Goal: Task Accomplishment & Management: Use online tool/utility

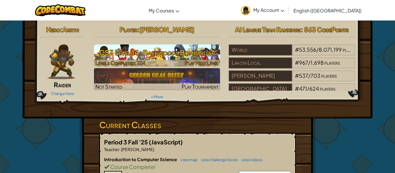
click at [152, 49] on h3 "CS3 Level 14: Backwoods Bombardier" at bounding box center [157, 52] width 126 height 13
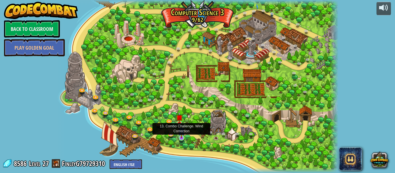
click at [180, 133] on img at bounding box center [181, 130] width 7 height 15
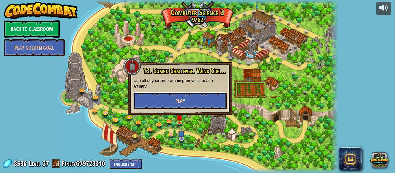
click at [190, 98] on button "Play" at bounding box center [180, 100] width 93 height 17
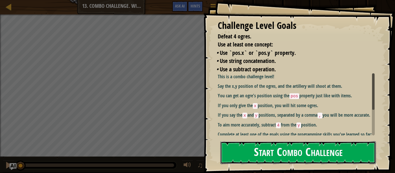
click at [266, 151] on button "Start Combo Challenge" at bounding box center [298, 153] width 156 height 23
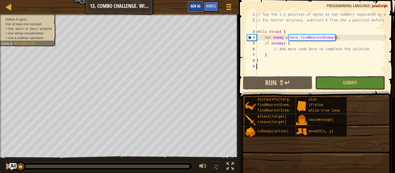
click at [199, 6] on span "Ask AI" at bounding box center [196, 5] width 10 height 5
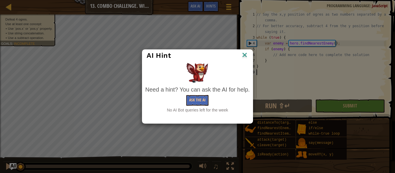
click at [248, 56] on img at bounding box center [245, 55] width 8 height 9
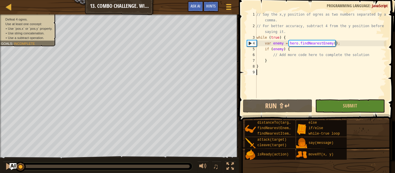
click at [291, 78] on div "// Say the x,y position of ogres as two numbers separated by a comma. // For be…" at bounding box center [321, 64] width 131 height 104
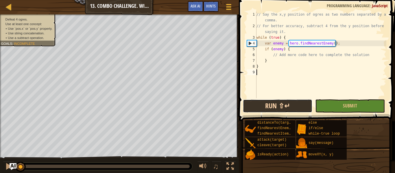
click at [281, 110] on button "Run ⇧↵" at bounding box center [277, 106] width 69 height 13
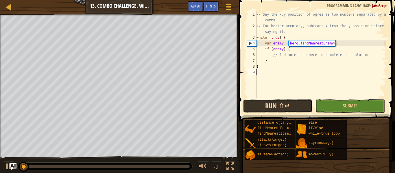
click at [270, 107] on button "Run ⇧↵" at bounding box center [277, 106] width 69 height 13
click at [269, 106] on button "Run ⇧↵" at bounding box center [277, 106] width 69 height 13
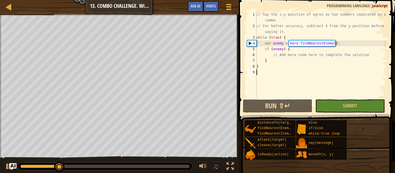
click at [363, 51] on div "// Say the x,y position of ogres as two numbers separated by a comma. // For be…" at bounding box center [321, 64] width 131 height 104
click at [385, 54] on div "// Say the x,y position of ogres as two numbers separated by a comma. // For be…" at bounding box center [321, 64] width 131 height 104
type textarea "/"
type textarea "e"
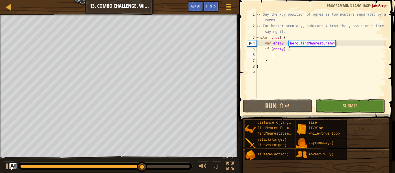
click at [271, 75] on div "// Say the x,y position of ogres as two numbers separated by a comma. // For be…" at bounding box center [321, 64] width 131 height 104
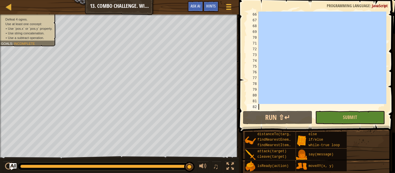
scroll to position [388, 0]
drag, startPoint x: 252, startPoint y: 75, endPoint x: 326, endPoint y: 186, distance: 133.1
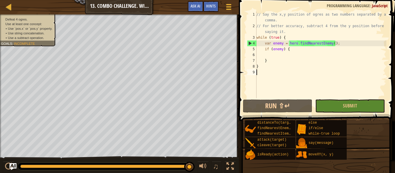
click at [299, 55] on div "// Say the x,y position of ogres as two numbers separated by a comma. // For be…" at bounding box center [321, 64] width 131 height 104
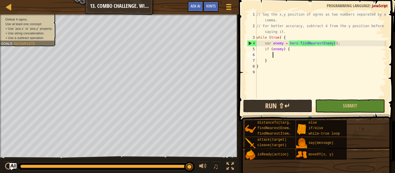
click at [294, 102] on button "Run ⇧↵" at bounding box center [277, 106] width 69 height 13
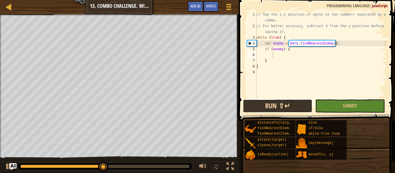
click at [300, 109] on button "Run ⇧↵" at bounding box center [277, 106] width 69 height 13
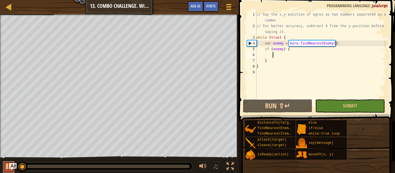
click at [4, 168] on button at bounding box center [9, 167] width 12 height 12
click at [41, 15] on div at bounding box center [119, 14] width 239 height 1
drag, startPoint x: 206, startPoint y: 14, endPoint x: 201, endPoint y: 15, distance: 5.1
click at [201, 15] on div "Map Computer Science 3 13. Combo Challenge. Wind Correction Game Menu Done Hint…" at bounding box center [197, 86] width 395 height 173
click at [301, 58] on div "// Say the x,y position of ogres as two numbers separated by a comma. // For be…" at bounding box center [321, 64] width 131 height 104
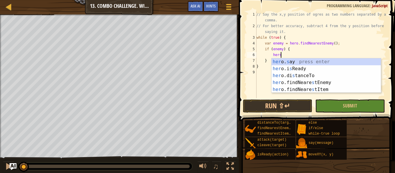
scroll to position [3, 3]
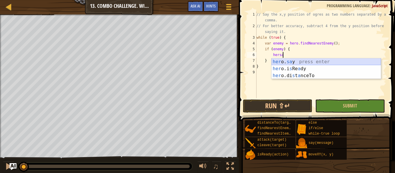
click at [304, 60] on div "her o. sa y press enter her o.i s Re a dy press enter her o.di s t a nceTo pres…" at bounding box center [326, 75] width 109 height 35
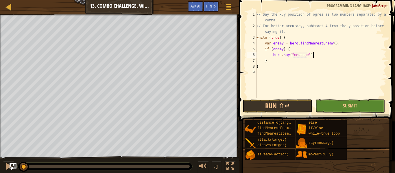
drag, startPoint x: 324, startPoint y: 55, endPoint x: 317, endPoint y: 54, distance: 6.2
click at [317, 54] on div "// Say the x,y position of ogres as two numbers separated by a comma. // For be…" at bounding box center [321, 64] width 131 height 104
click at [305, 53] on div "// Say the x,y position of ogres as two numbers separated by a comma. // For be…" at bounding box center [321, 64] width 131 height 104
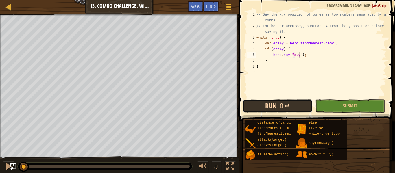
click at [290, 106] on button "Run ⇧↵" at bounding box center [277, 106] width 69 height 13
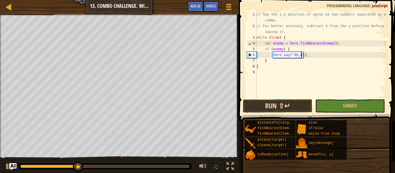
scroll to position [3, 7]
click at [270, 104] on button "Run ⇧↵" at bounding box center [277, 106] width 69 height 13
click at [274, 109] on button "Run ⇧↵" at bounding box center [277, 106] width 69 height 13
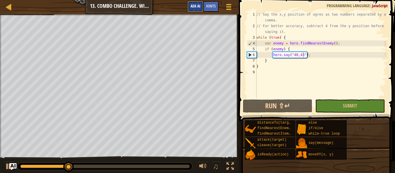
click at [194, 3] on span "Ask AI" at bounding box center [196, 5] width 10 height 5
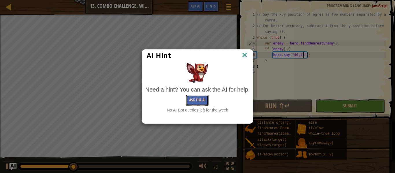
click at [199, 97] on button "Ask the AI" at bounding box center [197, 100] width 22 height 11
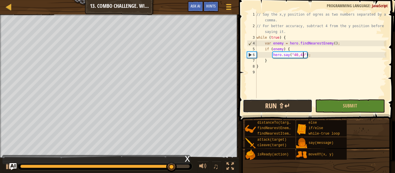
click at [290, 106] on button "Run ⇧↵" at bounding box center [277, 106] width 69 height 13
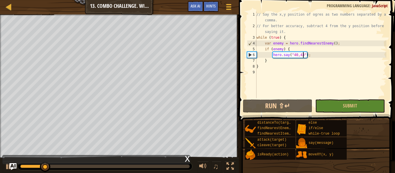
click at [311, 56] on div "// Say the x,y position of ogres as two numbers separated by a comma. // For be…" at bounding box center [321, 64] width 131 height 104
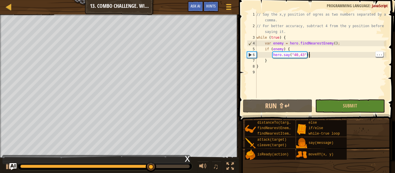
click at [305, 55] on div "// Say the x,y position of ogres as two numbers separated by a comma. // For be…" at bounding box center [321, 64] width 131 height 104
click at [297, 54] on div "// Say the x,y position of ogres as two numbers separated by a comma. // For be…" at bounding box center [321, 64] width 131 height 104
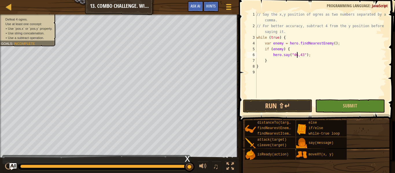
scroll to position [3, 6]
type textarea "}"
click at [302, 54] on div "// Say the x,y position of ogres as two numbers separated by a comma. // For be…" at bounding box center [321, 64] width 131 height 104
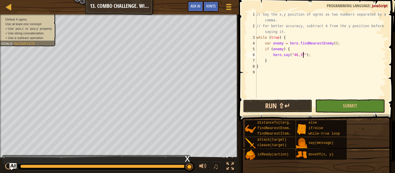
click at [289, 106] on button "Run ⇧↵" at bounding box center [277, 106] width 69 height 13
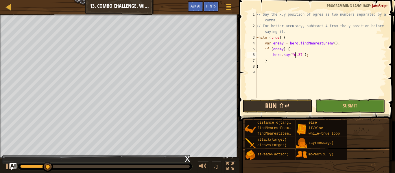
scroll to position [3, 6]
type textarea "hero.say("62,40");"
click at [283, 97] on div "// Say the x,y position of ogres as two numbers separated by a comma. // For be…" at bounding box center [321, 64] width 131 height 104
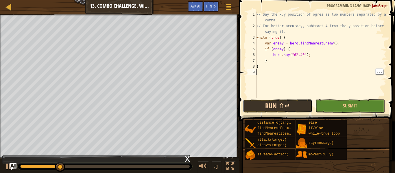
click at [273, 108] on button "Run ⇧↵" at bounding box center [277, 106] width 69 height 13
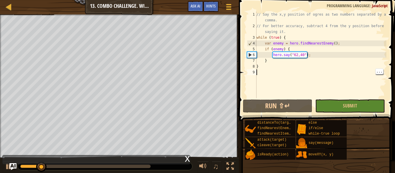
click at [297, 63] on div "// Say the x,y position of ogres as two numbers separated by a comma. // For be…" at bounding box center [321, 64] width 131 height 104
click at [320, 56] on div "// Say the x,y position of ogres as two numbers separated by a comma. // For be…" at bounding box center [321, 64] width 131 height 104
type textarea "hero.say("62,40");"
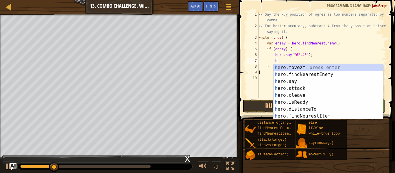
scroll to position [3, 2]
click at [324, 81] on div "h ero.moveXY press enter h ero.findNearestEnemy press enter h ero.say press ent…" at bounding box center [328, 98] width 109 height 69
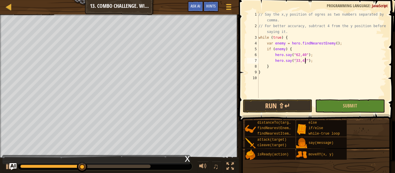
scroll to position [3, 7]
type textarea "hero.say("33,42");"
click at [295, 101] on button "Run ⇧↵" at bounding box center [277, 106] width 69 height 13
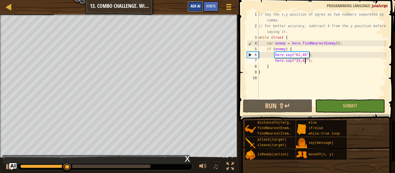
click at [199, 5] on span "Ask AI" at bounding box center [196, 5] width 10 height 5
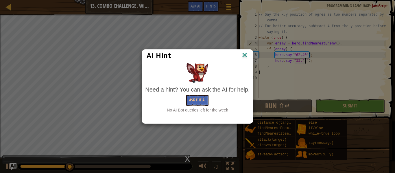
click at [211, 8] on div "AI Hint Need a hint? You can ask the AI for help. Ask the AI No AI Bot queries …" at bounding box center [197, 86] width 395 height 173
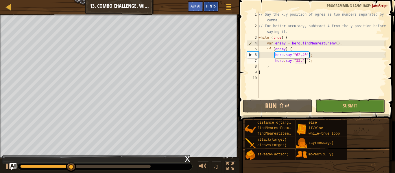
click at [211, 8] on span "Hints" at bounding box center [211, 5] width 10 height 5
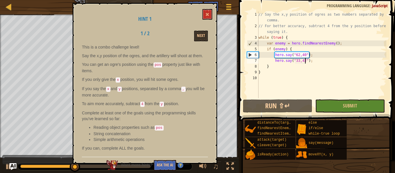
click at [193, 32] on div "Next" at bounding box center [190, 36] width 45 height 11
click at [199, 34] on button "Next" at bounding box center [201, 36] width 14 height 11
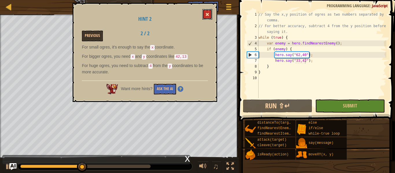
click at [208, 17] on button at bounding box center [208, 14] width 10 height 11
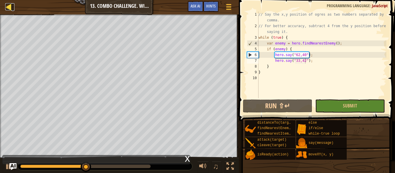
click at [9, 6] on div at bounding box center [8, 6] width 7 height 7
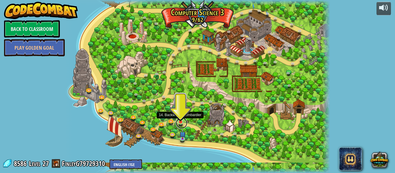
click at [177, 125] on link at bounding box center [182, 123] width 12 height 12
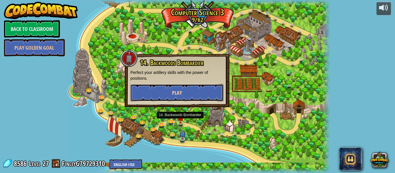
click at [183, 95] on button "Play" at bounding box center [177, 92] width 93 height 17
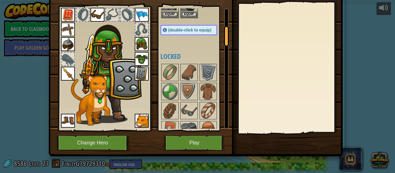
scroll to position [653, 0]
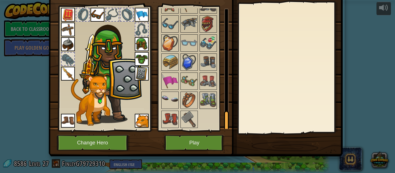
click at [203, 96] on img at bounding box center [208, 100] width 16 height 16
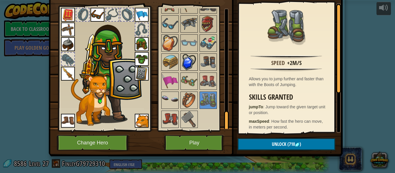
click at [192, 67] on img at bounding box center [189, 62] width 16 height 16
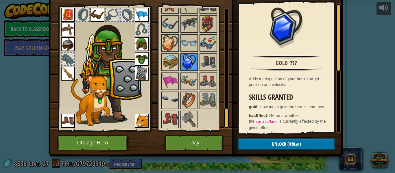
scroll to position [621, 0]
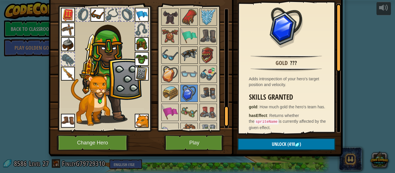
click at [188, 49] on img at bounding box center [189, 55] width 16 height 16
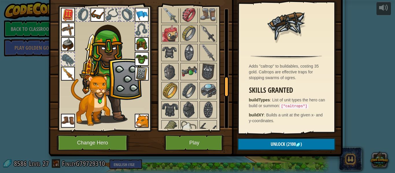
scroll to position [431, 0]
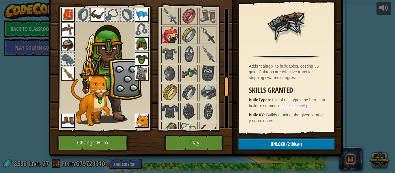
click at [175, 38] on img at bounding box center [170, 35] width 16 height 16
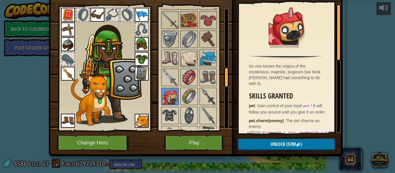
scroll to position [373, 0]
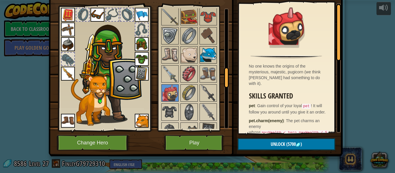
click at [216, 57] on div at bounding box center [208, 54] width 17 height 17
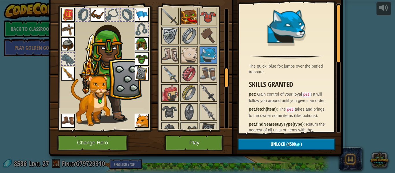
click at [192, 21] on img at bounding box center [189, 17] width 16 height 16
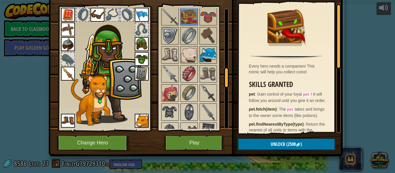
click at [212, 56] on img at bounding box center [208, 55] width 16 height 16
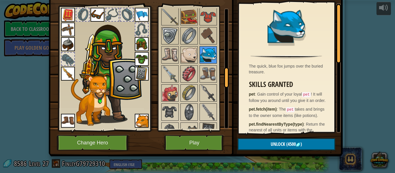
click at [205, 55] on img at bounding box center [208, 55] width 16 height 16
click at [194, 49] on img at bounding box center [189, 55] width 16 height 16
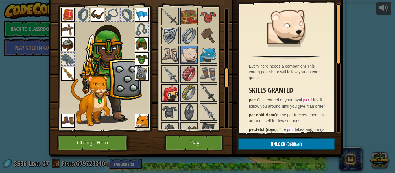
click at [172, 93] on img at bounding box center [170, 93] width 16 height 16
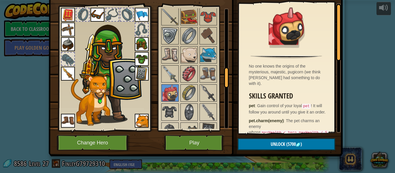
scroll to position [0, 0]
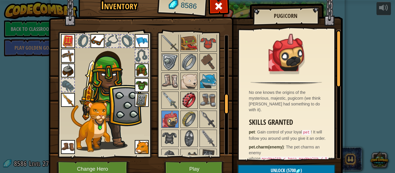
click at [189, 95] on img at bounding box center [189, 100] width 16 height 16
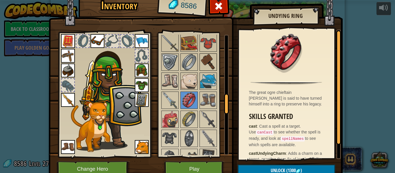
click at [208, 63] on img at bounding box center [208, 62] width 16 height 16
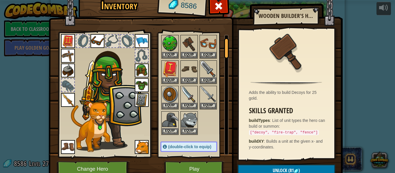
scroll to position [16, 0]
click at [191, 56] on button "Equip" at bounding box center [189, 55] width 16 height 6
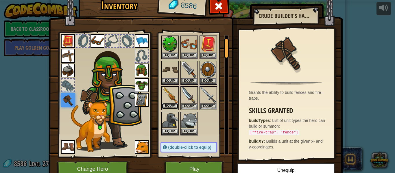
click at [170, 103] on button "Equip" at bounding box center [170, 106] width 16 height 6
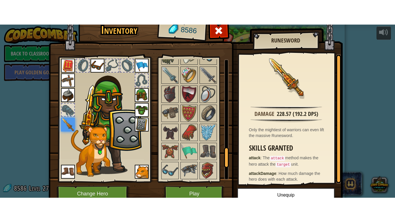
scroll to position [559, 0]
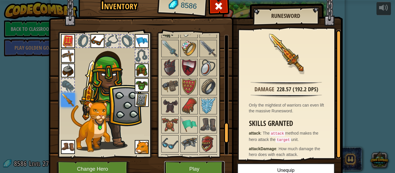
click at [195, 167] on button "Play" at bounding box center [194, 169] width 60 height 16
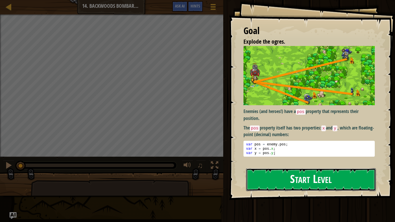
click at [272, 173] on button "Start Level" at bounding box center [311, 179] width 130 height 23
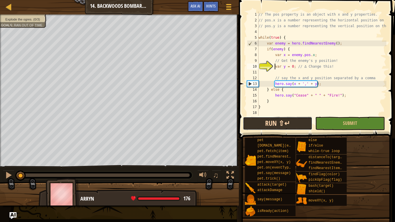
click at [260, 126] on button "Run ⇧↵" at bounding box center [277, 123] width 69 height 13
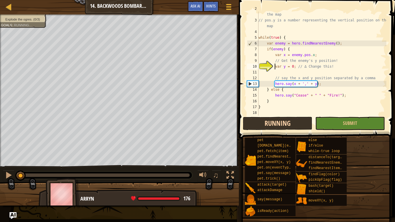
scroll to position [12, 0]
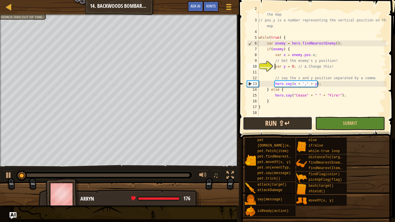
click at [260, 126] on button "Run ⇧↵" at bounding box center [277, 123] width 69 height 13
click at [289, 122] on button "Run ⇧↵" at bounding box center [277, 123] width 69 height 13
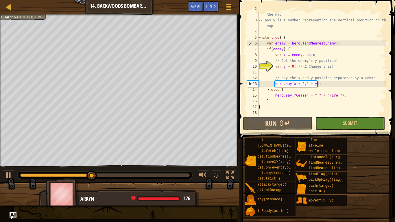
click at [297, 112] on div "// pos.x is a number representing the horizontal position on the map // pos.y i…" at bounding box center [322, 67] width 129 height 122
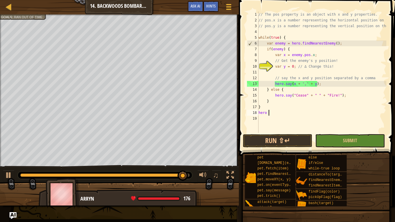
scroll to position [0, 0]
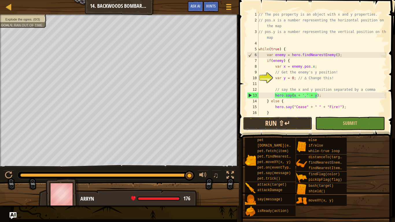
click at [279, 125] on button "Run ⇧↵" at bounding box center [277, 123] width 69 height 13
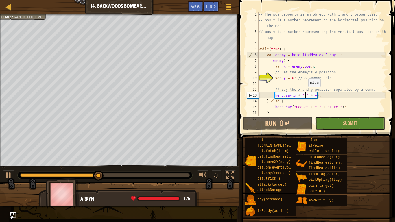
click at [305, 93] on div "// The pos property is an object with x and y properties. // pos.x is a number …" at bounding box center [322, 70] width 129 height 116
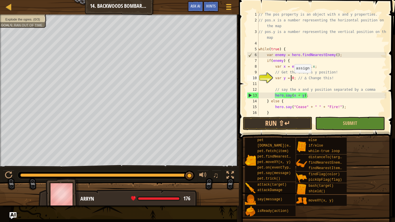
click at [291, 79] on div "// The pos property is an object with x and y properties. // pos.x is a number …" at bounding box center [322, 70] width 129 height 116
click at [279, 124] on button "Run ⇧↵" at bounding box center [277, 123] width 69 height 13
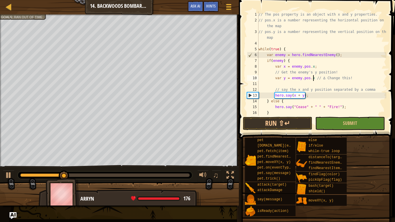
scroll to position [3, 8]
click at [295, 127] on button "Run ⇧↵" at bounding box center [277, 123] width 69 height 13
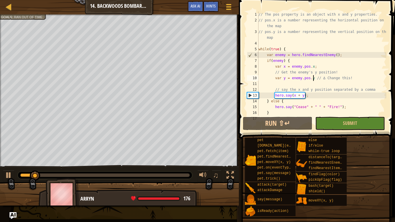
click at [297, 96] on div "// The pos property is an object with x and y properties. // pos.x is a number …" at bounding box center [322, 70] width 129 height 116
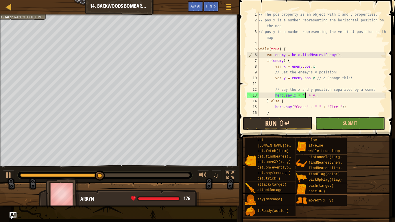
scroll to position [3, 7]
click at [287, 128] on button "Run ⇧↵" at bounding box center [277, 123] width 69 height 13
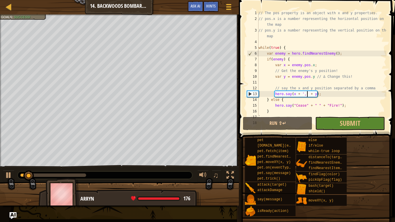
scroll to position [17, 0]
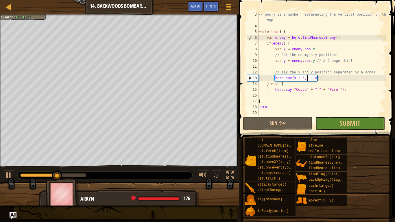
click at [274, 109] on div "// pos.y is a number representing the vertical position on the map while ( true…" at bounding box center [322, 73] width 129 height 122
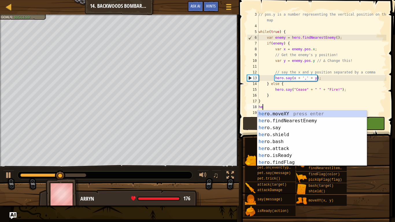
scroll to position [3, 0]
type textarea "h"
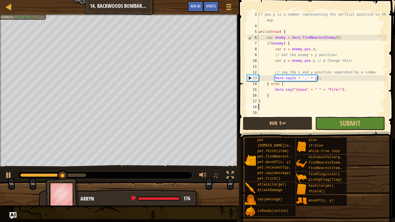
type textarea "}"
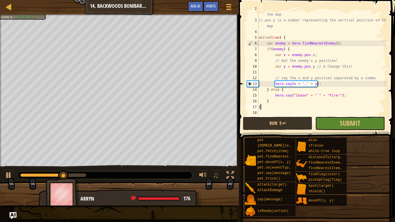
scroll to position [12, 0]
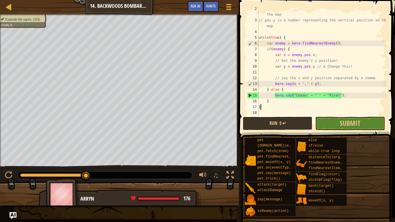
click at [363, 133] on span at bounding box center [316, 217] width 152 height 171
click at [359, 124] on span "Submit" at bounding box center [350, 123] width 21 height 9
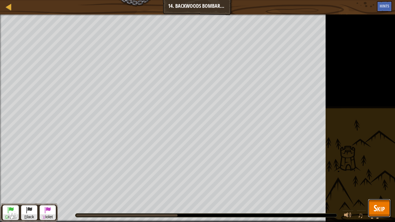
click at [374, 173] on button "Skip" at bounding box center [379, 208] width 23 height 19
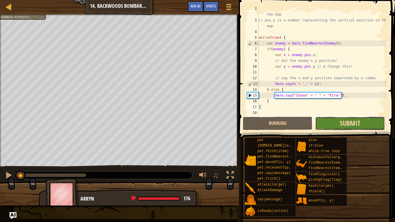
click at [360, 125] on span "Submit" at bounding box center [350, 123] width 21 height 9
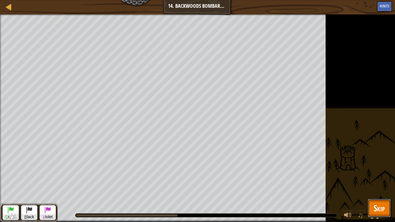
click at [378, 173] on span "Skip" at bounding box center [379, 208] width 11 height 12
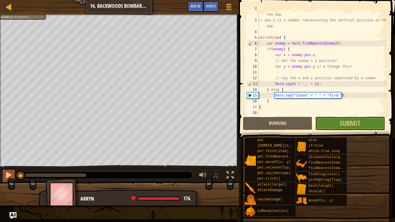
click at [8, 173] on div at bounding box center [9, 176] width 8 height 8
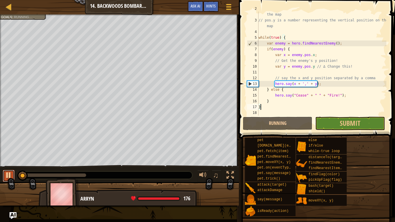
click at [10, 173] on div at bounding box center [9, 176] width 8 height 8
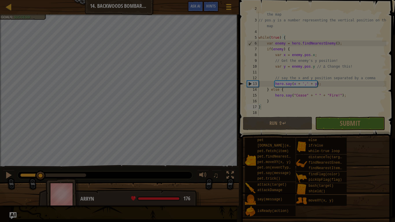
click at [0, 0] on div "Loading..." at bounding box center [0, 0] width 0 height 0
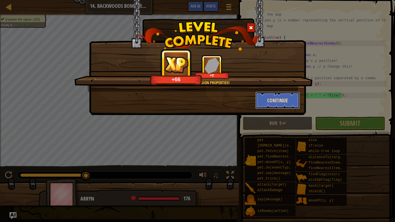
click at [285, 106] on button "Continue" at bounding box center [278, 100] width 45 height 17
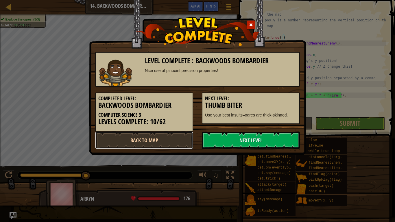
click at [124, 144] on link "Back to Map" at bounding box center [144, 140] width 98 height 17
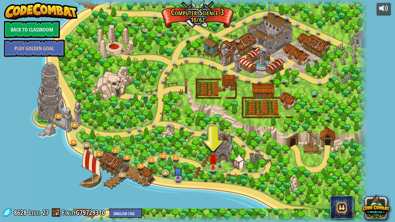
click at [215, 167] on img at bounding box center [213, 159] width 9 height 20
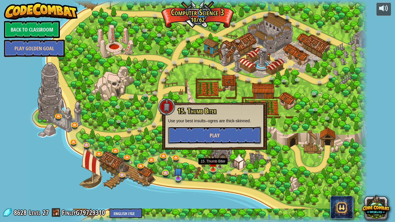
click at [237, 138] on button "Play" at bounding box center [214, 135] width 93 height 17
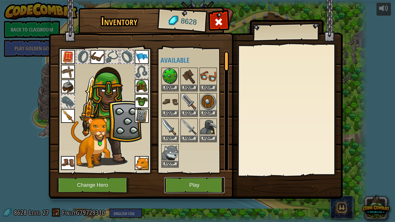
click at [194, 173] on button "Play" at bounding box center [194, 185] width 60 height 16
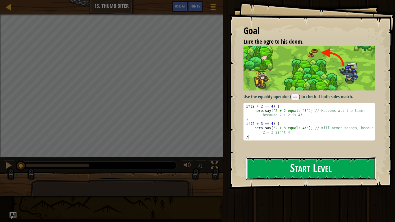
click at [338, 157] on button "Start Level" at bounding box center [311, 168] width 130 height 23
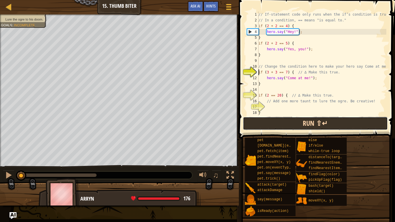
click at [347, 125] on button "Run ⇧↵" at bounding box center [315, 123] width 145 height 13
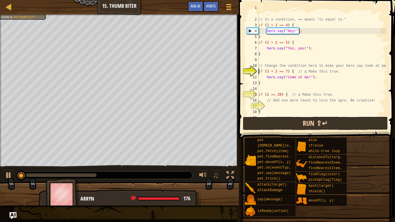
scroll to position [12, 0]
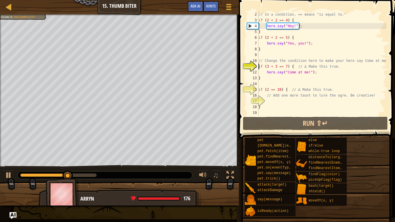
click at [365, 107] on div "// In a condition, == means "is equal to." if ( 2 + 2 == 4 ) { hero . say ( "He…" at bounding box center [322, 70] width 129 height 116
type textarea "}"
click at [367, 105] on div "// In a condition, == means "is equal to." if ( 2 + 2 == 4 ) { hero . say ( "He…" at bounding box center [322, 70] width 129 height 116
click at [367, 103] on div "// In a condition, == means "is equal to." if ( 2 + 2 == 4 ) { hero . say ( "He…" at bounding box center [322, 70] width 129 height 116
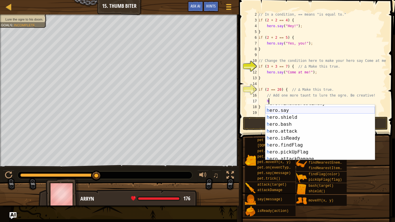
click at [285, 109] on div "h ero.findNearestEnemy press enter h ero.say press enter h ero.shield press ent…" at bounding box center [320, 134] width 109 height 69
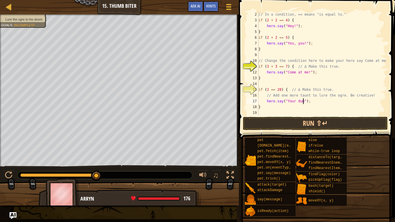
scroll to position [3, 7]
click at [316, 118] on button "Run ⇧↵" at bounding box center [315, 123] width 145 height 13
click at [331, 133] on span at bounding box center [316, 217] width 152 height 171
click at [339, 129] on button "Run ⇧↵" at bounding box center [315, 123] width 145 height 13
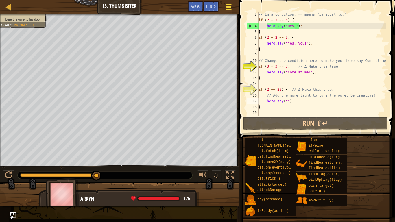
click at [232, 8] on div at bounding box center [229, 7] width 8 height 8
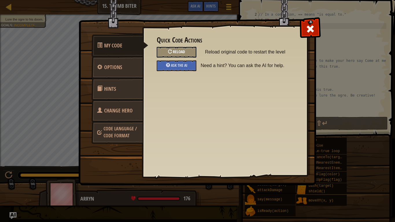
click at [192, 57] on div "Reload" at bounding box center [177, 52] width 40 height 11
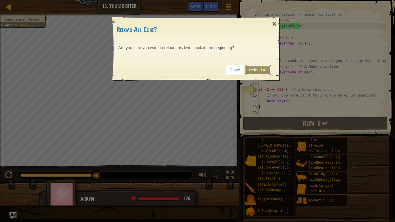
click at [263, 74] on link "Reload All" at bounding box center [258, 70] width 26 height 10
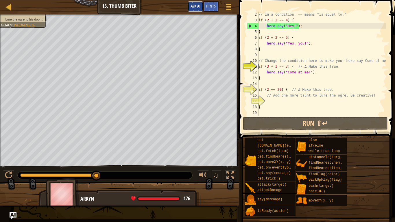
click at [192, 9] on span "Ask AI" at bounding box center [196, 5] width 10 height 5
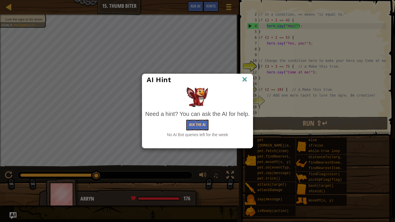
click at [244, 80] on img at bounding box center [245, 80] width 8 height 9
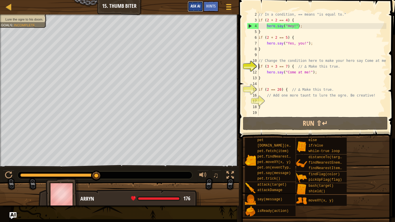
click at [193, 4] on span "Ask AI" at bounding box center [196, 5] width 10 height 5
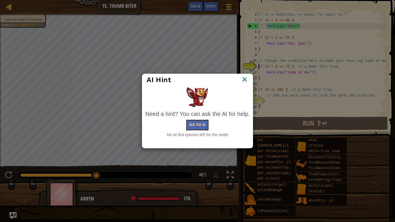
click at [244, 81] on img at bounding box center [245, 80] width 8 height 9
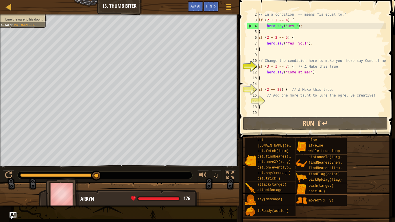
click at [278, 106] on div "// In a condition, == means "is equal to." if ( 2 + 2 == 4 ) { hero . say ( "He…" at bounding box center [322, 70] width 129 height 116
type textarea "}"
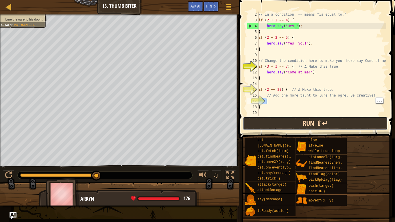
click at [282, 123] on button "Run ⇧↵" at bounding box center [315, 123] width 145 height 13
click at [317, 129] on button "Run ⇧↵" at bounding box center [315, 123] width 145 height 13
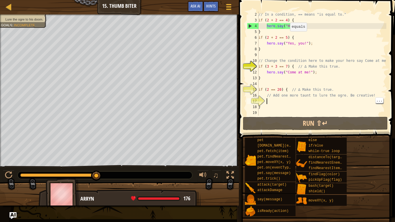
click at [287, 37] on div "// In a condition, == means "is equal to." if ( 2 + 2 == 4 ) { hero . say ( "He…" at bounding box center [322, 70] width 129 height 116
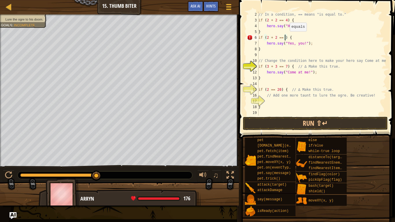
scroll to position [3, 4]
click at [305, 126] on button "Run ⇧↵" at bounding box center [315, 123] width 145 height 13
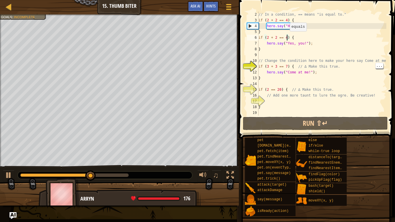
click at [282, 67] on div "// In a condition, == means "is equal to." if ( 2 + 2 == 4 ) { hero . say ( "He…" at bounding box center [322, 70] width 129 height 116
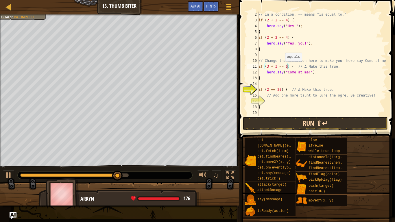
type textarea "if (3 + 3 == 6) { // ∆ Make this true."
click at [322, 128] on button "Run ⇧↵" at bounding box center [315, 123] width 145 height 13
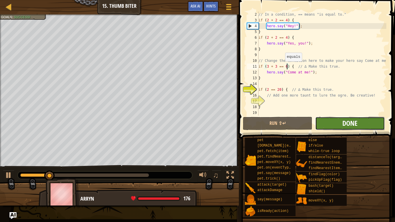
click at [350, 125] on span "Done" at bounding box center [350, 123] width 15 height 9
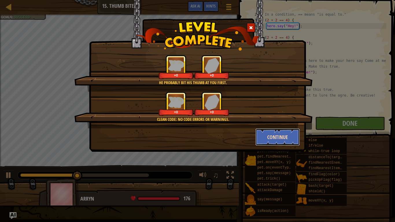
click at [288, 143] on button "Continue" at bounding box center [278, 136] width 45 height 17
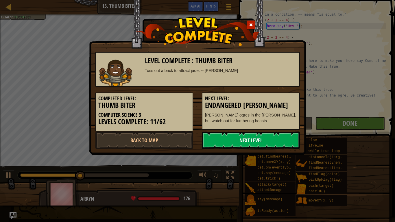
click at [283, 138] on link "Next Level" at bounding box center [251, 140] width 98 height 17
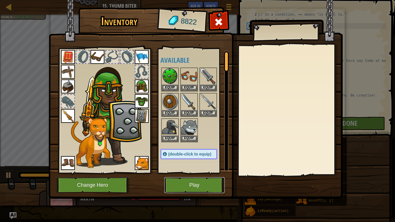
click at [176, 173] on button "Play" at bounding box center [194, 185] width 60 height 16
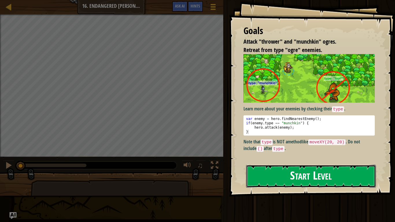
click at [274, 165] on button "Start Level" at bounding box center [311, 176] width 130 height 23
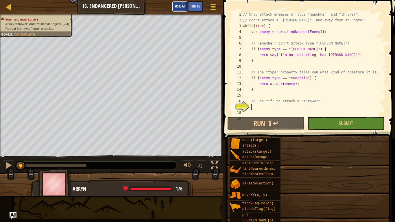
click at [180, 10] on button "Ask AI" at bounding box center [180, 6] width 16 height 11
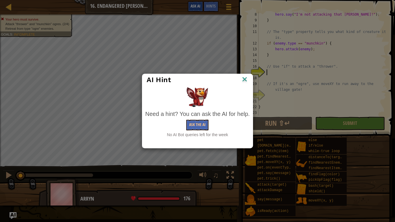
scroll to position [41, 0]
click at [245, 79] on img at bounding box center [245, 80] width 8 height 9
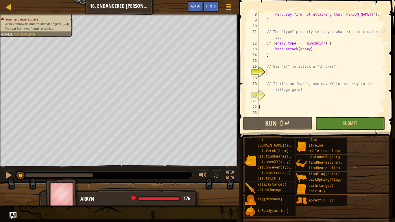
scroll to position [3, 1]
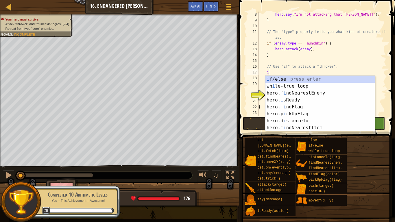
click at [321, 82] on div "i f/else press enter wh i le-true loop press enter hero.f i ndNearestEnemy pres…" at bounding box center [320, 110] width 109 height 69
type textarea "if (enemy) {"
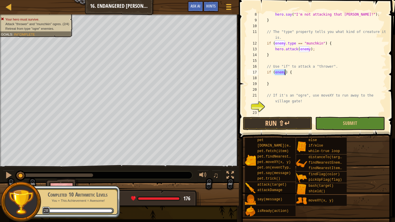
click at [319, 81] on div "hero . say ( "I'm not attacking that Burl!" ) ; } // The "type" property tells …" at bounding box center [322, 70] width 129 height 116
click at [317, 81] on div "hero . say ( "I'm not attacking that Burl!" ) ; } // The "type" property tells …" at bounding box center [322, 70] width 129 height 116
type textarea "}"
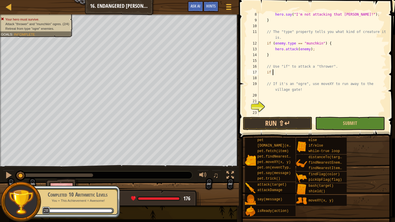
type textarea "i"
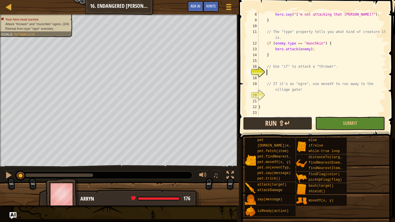
click at [283, 128] on button "Run ⇧↵" at bounding box center [277, 123] width 69 height 13
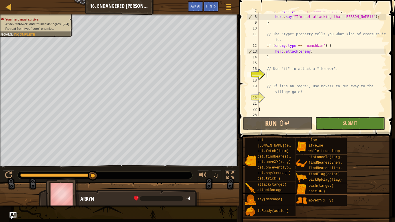
scroll to position [3, 1]
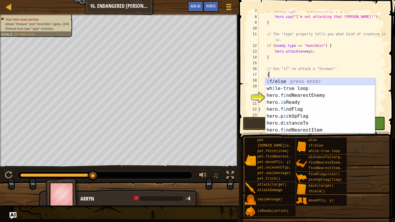
click at [326, 80] on div "i f/else press enter wh i le-true loop press enter hero.f i ndNearestEnemy pres…" at bounding box center [320, 112] width 109 height 69
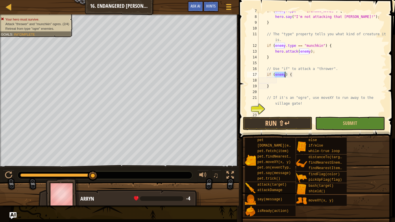
click at [286, 75] on div "if ( enemy . type == "burl" ) { hero . say ( "I'm not attacking that Burl!" ) ;…" at bounding box center [322, 66] width 129 height 116
click at [284, 74] on div "if ( enemy . type == "burl" ) { hero . say ( "I'm not attacking that Burl!" ) ;…" at bounding box center [322, 66] width 129 height 116
click at [293, 84] on div "if ( enemy . type == "burl" ) { hero . say ( "I'm not attacking that Burl!" ) ;…" at bounding box center [322, 66] width 129 height 116
click at [285, 74] on div "if ( enemy . type == "burl" ) { hero . say ( "I'm not attacking that Burl!" ) ;…" at bounding box center [322, 66] width 129 height 116
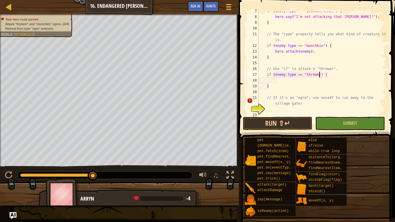
type textarea "if (enemy.type == "thrower") {"
click at [295, 78] on div "if ( enemy . type == "burl" ) { hero . say ( "I'm not attacking that Burl!" ) ;…" at bounding box center [322, 66] width 129 height 116
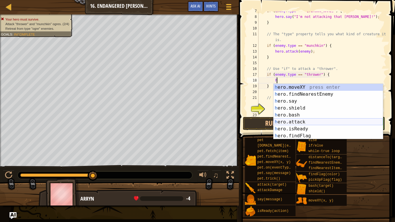
click at [287, 125] on div "h ero.moveXY press enter h ero.findNearestEnemy press enter h ero.say press ent…" at bounding box center [328, 118] width 109 height 69
type textarea "hero.attack(enemy);"
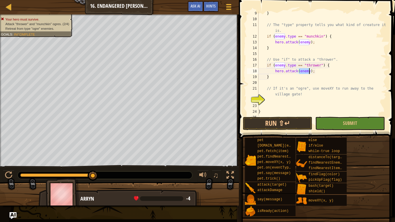
scroll to position [52, 0]
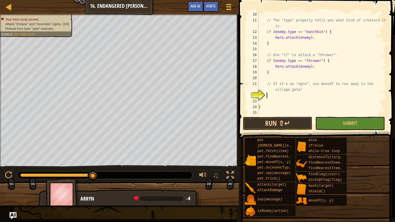
click at [286, 97] on div "// The "type" property tells you what kind of creature it is. if ( enemy . type…" at bounding box center [322, 70] width 129 height 116
type textarea "i"
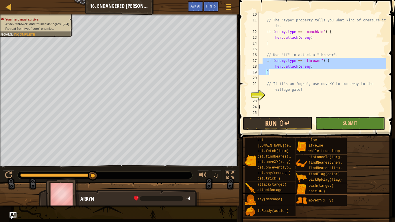
drag, startPoint x: 263, startPoint y: 60, endPoint x: 269, endPoint y: 72, distance: 12.8
click at [269, 72] on div "// The "type" property tells you what kind of creature it is. if ( enemy . type…" at bounding box center [322, 70] width 129 height 116
type textarea "hero.attack(enemy); }"
click at [280, 98] on div "// The "type" property tells you what kind of creature it is. if ( enemy . type…" at bounding box center [322, 70] width 129 height 116
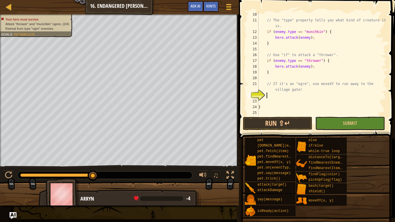
paste textarea "}"
type textarea "}"
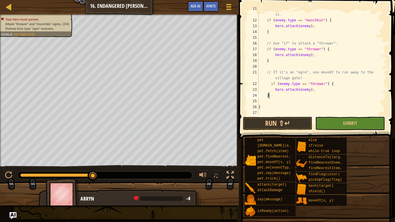
scroll to position [64, 0]
click at [269, 103] on div "// The "type" property tells you what kind of creature it is. if ( enemy . type…" at bounding box center [322, 67] width 129 height 122
click at [323, 82] on div "// The "type" property tells you what kind of creature it is. if ( enemy . type…" at bounding box center [322, 67] width 129 height 122
click at [332, 89] on div "// The "type" property tells you what kind of creature it is. if ( enemy . type…" at bounding box center [322, 67] width 129 height 122
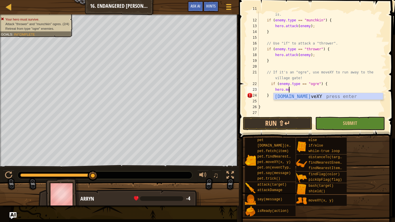
scroll to position [3, 4]
click at [332, 96] on div "hero.mo veXY press enter" at bounding box center [328, 103] width 109 height 21
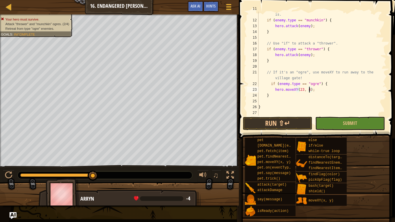
scroll to position [3, 8]
type textarea "hero.moveXY(23, 47);"
click at [301, 124] on button "Run ⇧↵" at bounding box center [277, 123] width 69 height 13
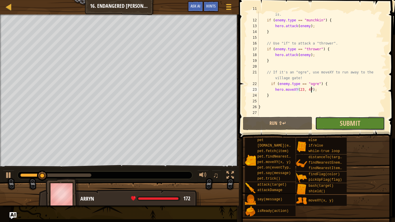
click at [365, 123] on button "Submit" at bounding box center [349, 123] width 69 height 13
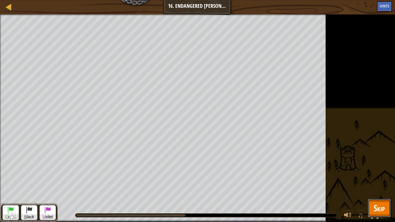
click at [378, 173] on span "Skip" at bounding box center [379, 208] width 11 height 12
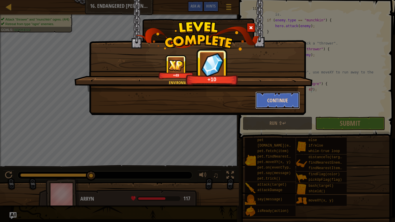
click at [286, 101] on button "Continue" at bounding box center [278, 100] width 45 height 17
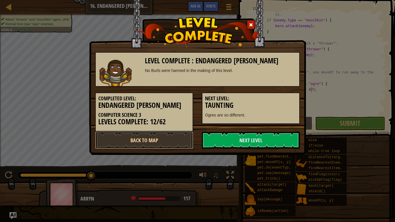
click at [158, 139] on link "Back to Map" at bounding box center [144, 140] width 98 height 17
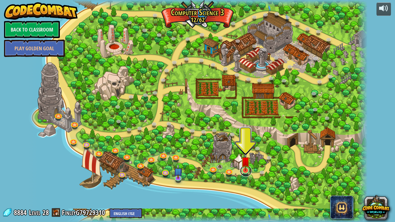
click at [245, 173] on link at bounding box center [246, 171] width 12 height 12
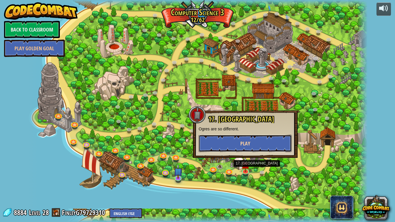
click at [256, 142] on button "Play" at bounding box center [245, 143] width 93 height 17
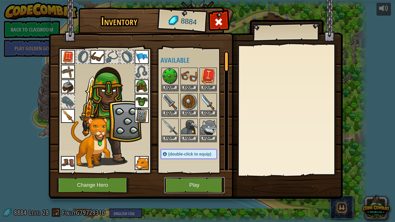
click at [197, 173] on button "Play" at bounding box center [194, 185] width 60 height 16
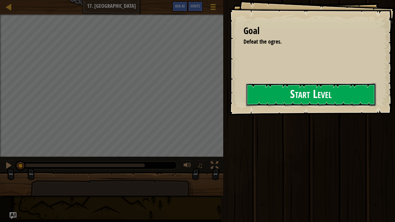
click at [322, 104] on button "Start Level" at bounding box center [311, 94] width 130 height 23
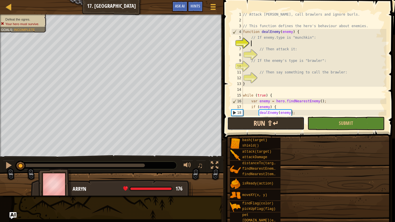
click at [281, 128] on button "Run ⇧↵" at bounding box center [265, 123] width 77 height 13
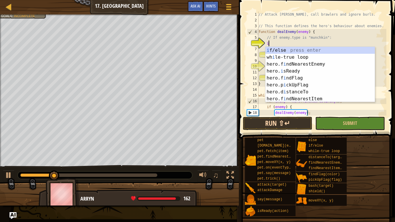
scroll to position [3, 1]
click at [323, 48] on div "i f/else press enter wh i le-true loop press enter hero.f i ndNearestEnemy pres…" at bounding box center [320, 81] width 109 height 69
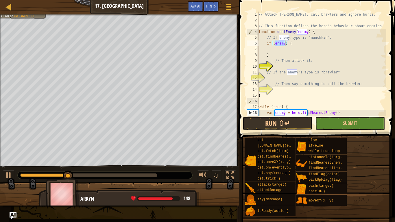
scroll to position [3, 3]
click at [283, 44] on div "// Attack munchkins, call brawlers and ignore burls. // This function defines t…" at bounding box center [322, 64] width 129 height 104
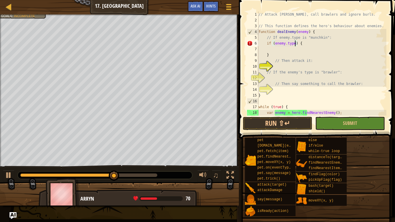
scroll to position [3, 5]
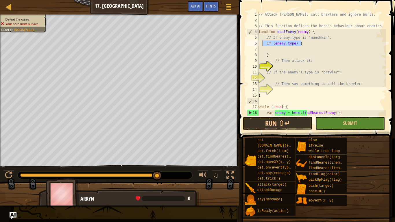
drag, startPoint x: 319, startPoint y: 45, endPoint x: 262, endPoint y: 46, distance: 57.6
click at [262, 46] on div "// Attack munchkins, call brawlers and ignore burls. // This function defines t…" at bounding box center [322, 70] width 129 height 116
click at [270, 53] on div "// Attack munchkins, call brawlers and ignore burls. // This function defines t…" at bounding box center [322, 70] width 129 height 116
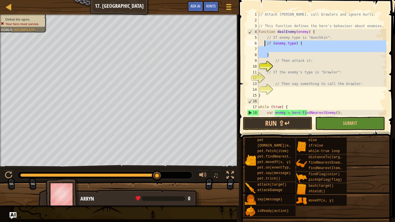
drag, startPoint x: 270, startPoint y: 53, endPoint x: 264, endPoint y: 43, distance: 11.4
click at [264, 43] on div "// Attack munchkins, call brawlers and ignore burls. // This function defines t…" at bounding box center [322, 70] width 129 height 116
type textarea "if (enemy.type) {"
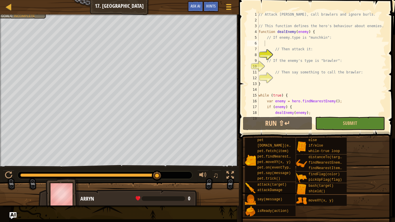
click at [9, 11] on div "Map Computer Science 3 17. Taunting Game Menu Done Hints Ask AI" at bounding box center [119, 7] width 239 height 14
click at [8, 9] on div at bounding box center [8, 6] width 7 height 7
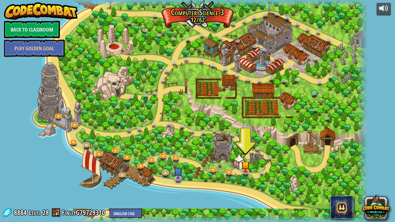
click at [227, 167] on div at bounding box center [198, 111] width 340 height 222
click at [228, 170] on link at bounding box center [230, 172] width 12 height 12
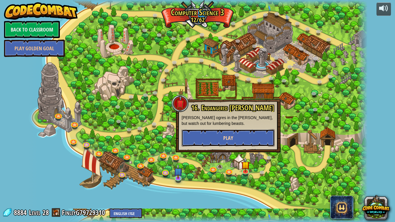
click at [203, 142] on button "Play" at bounding box center [228, 137] width 93 height 17
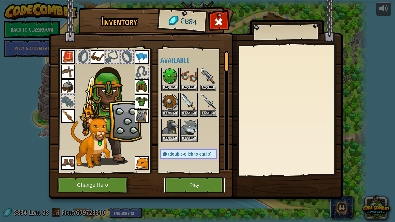
click at [170, 173] on button "Play" at bounding box center [194, 185] width 60 height 16
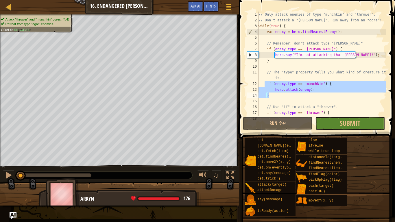
drag, startPoint x: 264, startPoint y: 82, endPoint x: 273, endPoint y: 94, distance: 15.2
click at [273, 94] on div "// Only attack enemies of type "munchkin" and "thrower". // Don't attack a "bur…" at bounding box center [322, 70] width 129 height 116
type textarea "hero.attack(enemy); }"
click at [13, 7] on link "Map" at bounding box center [13, 7] width 3 height 8
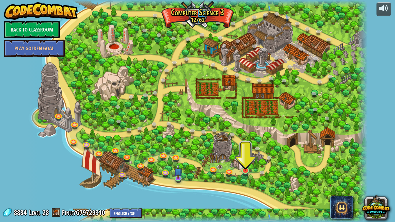
click at [243, 170] on img at bounding box center [245, 161] width 9 height 20
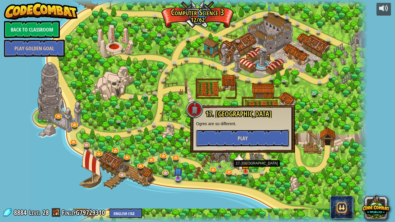
click at [265, 141] on button "Play" at bounding box center [242, 138] width 93 height 17
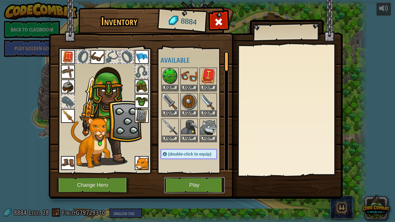
click at [211, 173] on button "Play" at bounding box center [194, 185] width 60 height 16
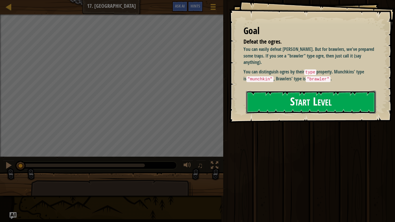
click at [273, 102] on button "Start Level" at bounding box center [311, 102] width 130 height 23
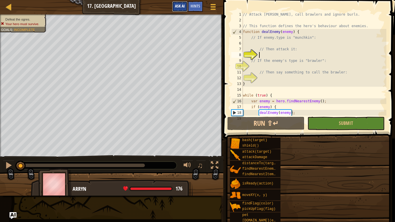
click at [179, 8] on span "Ask AI" at bounding box center [180, 5] width 10 height 5
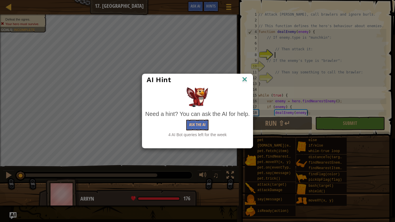
click at [247, 80] on img at bounding box center [245, 80] width 8 height 9
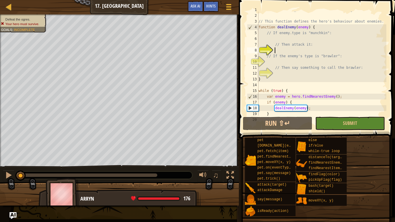
scroll to position [6, 0]
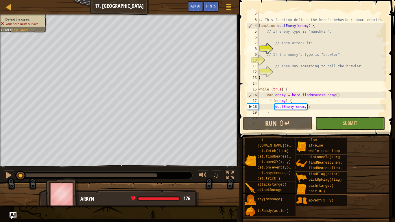
click at [314, 39] on div "// This function defines the hero's behaviour about enemies. function dealEnemy…" at bounding box center [322, 69] width 129 height 116
paste textarea "}"
type textarea "}"
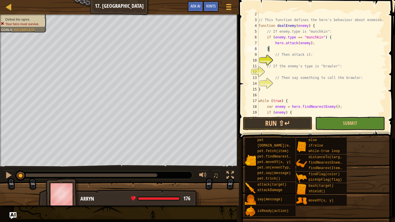
click at [323, 61] on div "// This function defines the hero's behaviour about enemies. function dealEnemy…" at bounding box center [322, 69] width 129 height 116
click at [332, 73] on div "// This function defines the hero's behaviour about enemies. function dealEnemy…" at bounding box center [322, 69] width 129 height 116
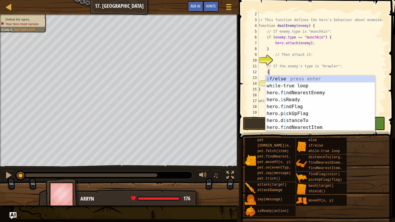
click at [335, 78] on div "i f/else press enter wh i le-true loop press enter hero.f i ndNearestEnemy pres…" at bounding box center [320, 110] width 109 height 69
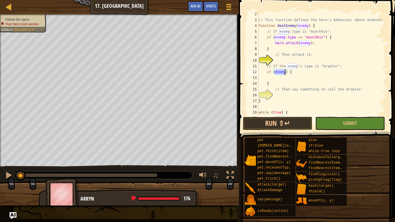
click at [278, 72] on div "// This function defines the hero's behaviour about enemies. function dealEnemy…" at bounding box center [322, 64] width 129 height 104
click at [284, 72] on div "// This function defines the hero's behaviour about enemies. function dealEnemy…" at bounding box center [322, 69] width 129 height 116
type textarea "if (enemy.type == "brawler") {"
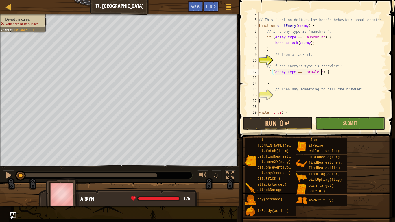
click at [278, 78] on div "// This function defines the hero's behaviour about enemies. function dealEnemy…" at bounding box center [322, 69] width 129 height 116
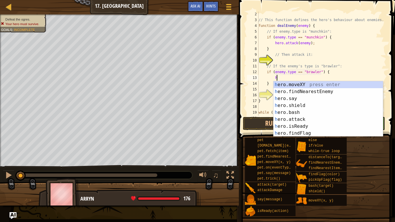
scroll to position [3, 2]
click at [295, 99] on div "h ero.moveXY press enter h ero.findNearestEnemy press enter h ero.say press ent…" at bounding box center [328, 115] width 109 height 69
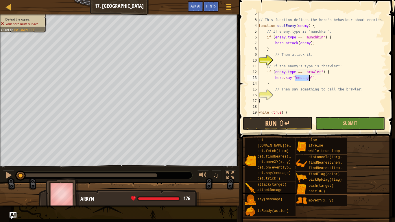
click at [302, 77] on div "// This function defines the hero's behaviour about enemies. function dealEnemy…" at bounding box center [322, 64] width 129 height 104
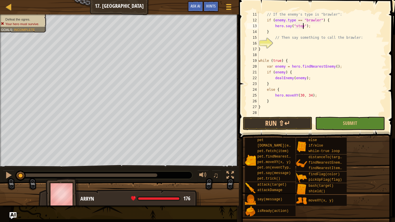
scroll to position [58, 0]
type textarea "hero.say("stop");"
click at [294, 126] on button "Run ⇧↵" at bounding box center [277, 123] width 69 height 13
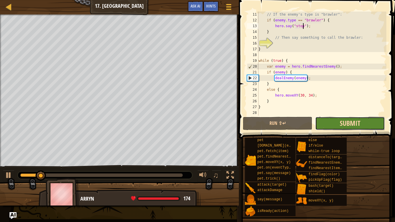
click at [355, 126] on span "Submit" at bounding box center [350, 123] width 21 height 9
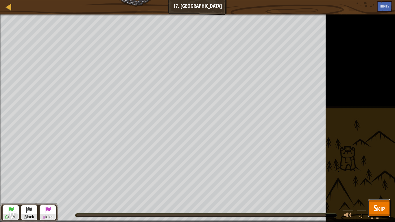
click at [385, 173] on span "Skip" at bounding box center [379, 208] width 11 height 12
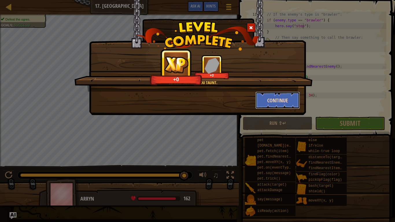
click at [273, 105] on button "Continue" at bounding box center [278, 100] width 45 height 17
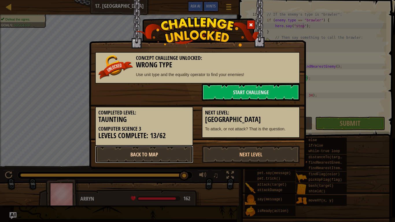
click at [183, 150] on link "Back to Map" at bounding box center [144, 154] width 98 height 17
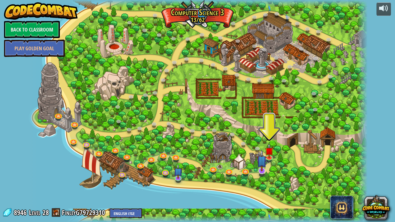
click at [267, 170] on img at bounding box center [262, 161] width 10 height 22
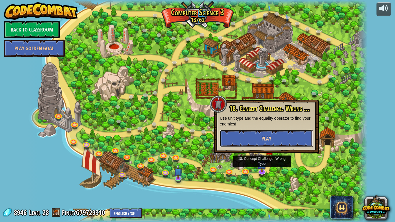
click at [270, 140] on span "Play" at bounding box center [267, 138] width 10 height 7
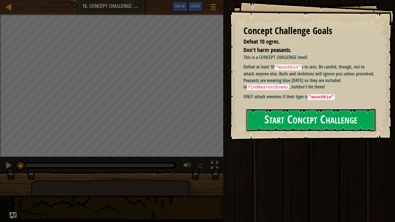
click at [299, 120] on button "Start Concept Challenge" at bounding box center [311, 120] width 130 height 23
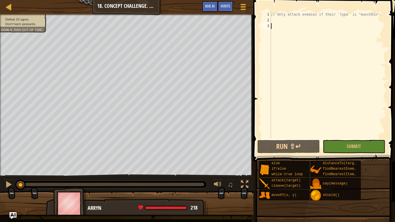
click at [302, 22] on div "// Only attack enemies if their `type` is "munchkin"." at bounding box center [328, 81] width 117 height 139
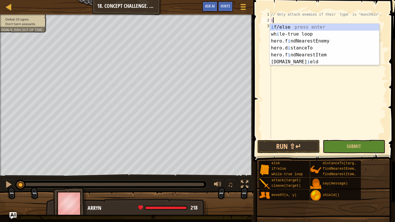
scroll to position [3, 0]
click at [273, 24] on div "i f/else press enter wh i le-true loop press enter hero.f i ndNearestEnemy pres…" at bounding box center [324, 52] width 109 height 56
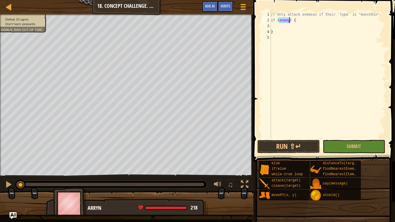
click at [282, 20] on div "// Only attack enemies if their `type` is "munchkin". if ( enemy ) { }" at bounding box center [328, 75] width 117 height 127
click at [288, 20] on div "// Only attack enemies if their `type` is "munchkin". if ( enemy ) { }" at bounding box center [328, 81] width 117 height 139
type textarea "if (enemy.type == "munchkin") {"
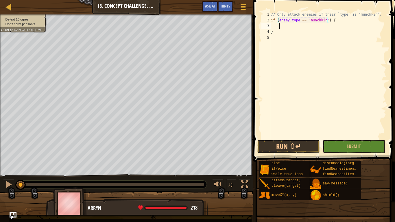
click at [302, 27] on div "// Only attack enemies if their `type` is "munchkin". if ( enemy . type == "mun…" at bounding box center [328, 81] width 117 height 139
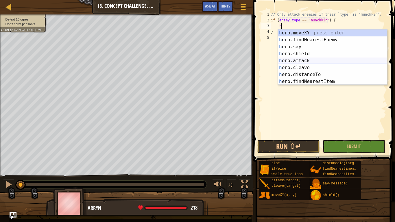
click at [311, 62] on div "h ero.moveXY press enter h ero.findNearestEnemy press enter h ero.say press ent…" at bounding box center [332, 64] width 109 height 69
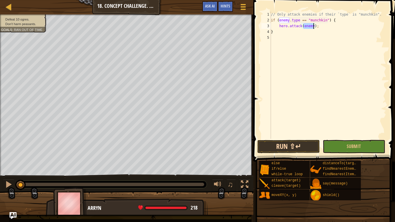
type textarea "hero.attack(enemy);"
click at [310, 142] on button "Run ⇧↵" at bounding box center [289, 146] width 63 height 13
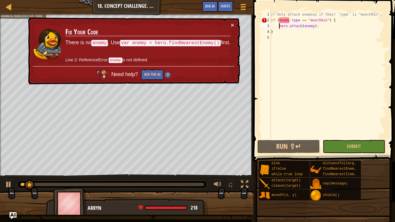
click at [279, 25] on div "// Only attack enemies if their `type` is "munchkin". if ( enemy . type == "mun…" at bounding box center [328, 81] width 117 height 139
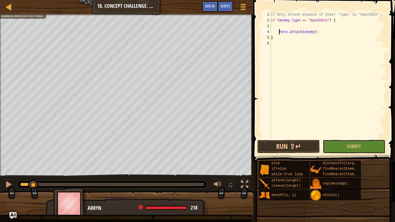
click at [284, 24] on div "// Only attack enemies if their `type` is "munchkin". if ( enemy . type == "mun…" at bounding box center [328, 81] width 117 height 139
type textarea "h"
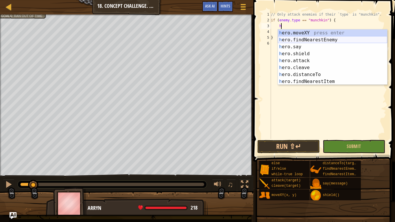
click at [298, 38] on div "h ero.moveXY press enter h ero.findNearestEnemy press enter h ero.say press ent…" at bounding box center [332, 64] width 109 height 69
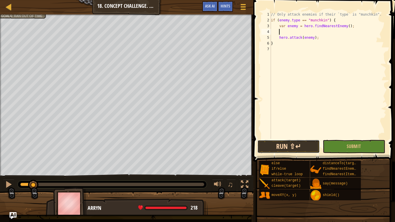
click at [297, 149] on button "Run ⇧↵" at bounding box center [289, 146] width 63 height 13
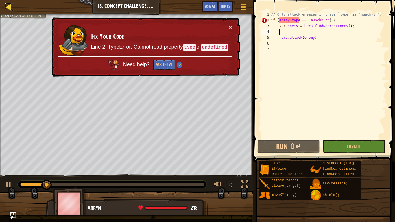
click at [6, 8] on div at bounding box center [8, 6] width 7 height 7
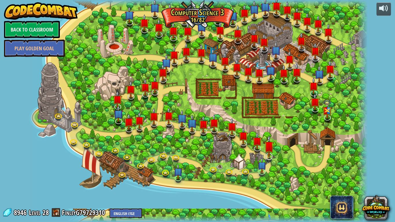
click at [268, 155] on img at bounding box center [269, 146] width 10 height 22
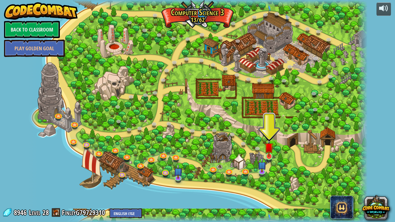
click at [273, 155] on img at bounding box center [269, 147] width 9 height 20
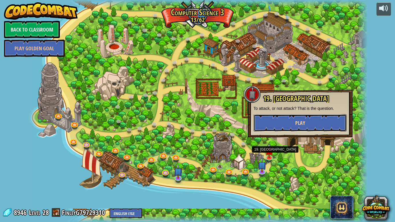
click at [289, 124] on button "Play" at bounding box center [300, 122] width 93 height 17
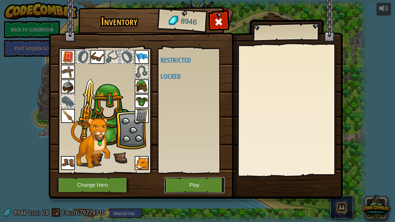
click at [203, 173] on button "Play" at bounding box center [194, 185] width 60 height 16
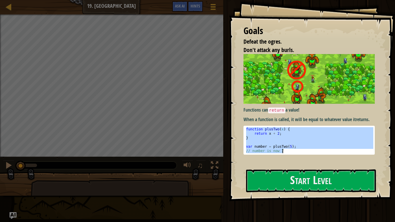
drag, startPoint x: 246, startPoint y: 129, endPoint x: 284, endPoint y: 153, distance: 45.4
click at [284, 153] on pre "function plusTwo(x) { 1 2 3 4 5 6 function plusTwo ( x ) { return x + 2 ; } var…" at bounding box center [309, 140] width 131 height 29
type textarea "var number = plusTwo(5); // number is now 7"
click at [280, 173] on button "Start Level" at bounding box center [311, 181] width 130 height 23
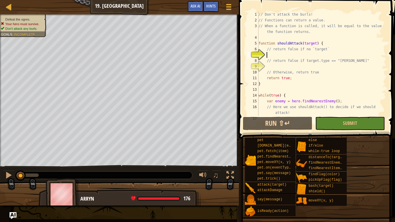
type textarea "// number is now 7"
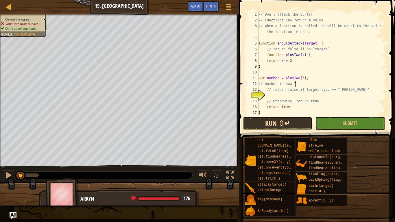
click at [295, 124] on button "Run ⇧↵" at bounding box center [277, 123] width 69 height 13
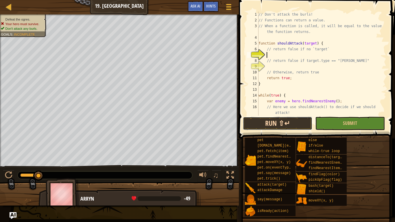
click at [306, 124] on button "Run ⇧↵" at bounding box center [277, 123] width 69 height 13
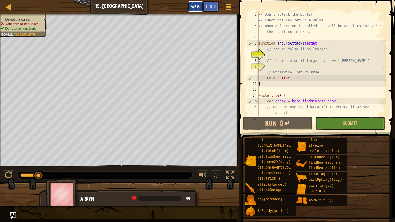
click at [192, 11] on button "Ask AI" at bounding box center [196, 6] width 16 height 11
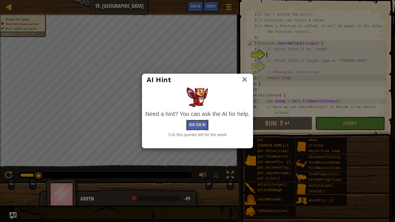
click at [198, 128] on button "Ask the AI" at bounding box center [197, 125] width 22 height 11
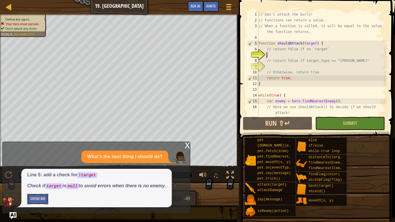
click at [36, 173] on button "Show Me" at bounding box center [37, 199] width 21 height 11
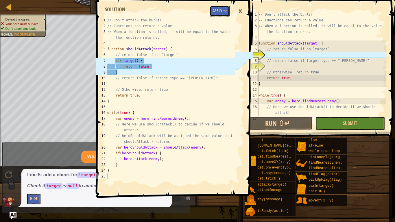
click at [217, 14] on button "Apply =>" at bounding box center [220, 11] width 20 height 11
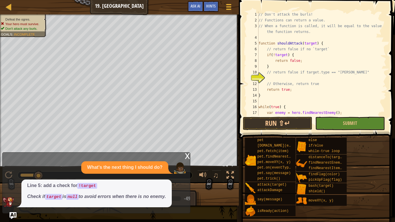
click at [188, 156] on div "x" at bounding box center [187, 156] width 5 height 6
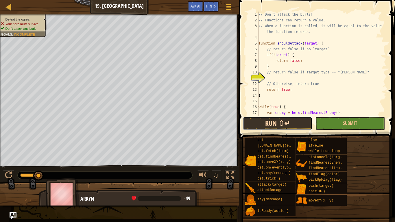
click at [291, 127] on button "Run ⇧↵" at bounding box center [277, 123] width 69 height 13
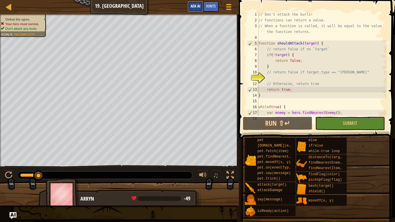
click at [195, 8] on span "Ask AI" at bounding box center [196, 5] width 10 height 5
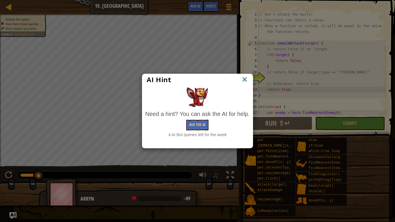
click at [247, 82] on img at bounding box center [245, 80] width 8 height 9
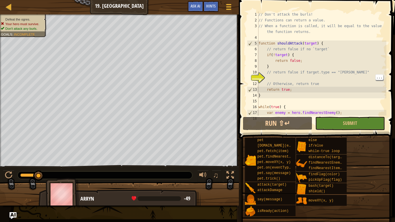
click at [296, 78] on div "// Don't attack the burls! // Functions can return a value. // When a function …" at bounding box center [322, 73] width 129 height 122
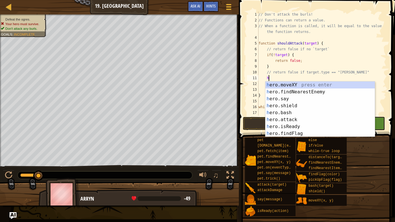
click at [373, 69] on div "// Don't attack the burls! // Functions can return a value. // When a function …" at bounding box center [322, 73] width 129 height 122
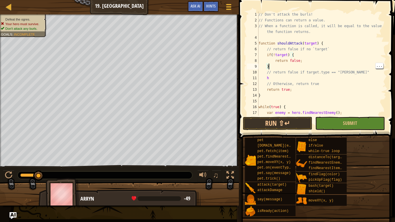
click at [335, 77] on div "// Don't attack the burls! // Functions can return a value. // When a function …" at bounding box center [322, 73] width 129 height 122
type textarea "h"
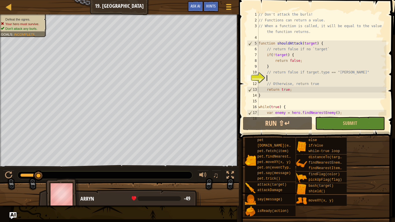
type textarea "t"
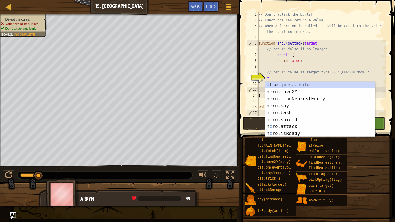
scroll to position [3, 1]
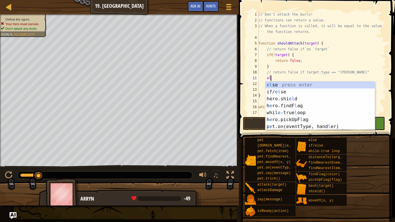
type textarea "e"
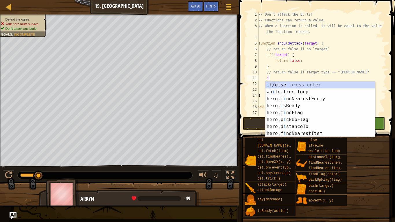
scroll to position [3, 1]
click at [331, 86] on div "i f/else press enter wh i le-true loop press enter hero.f i ndNearestEnemy pres…" at bounding box center [320, 116] width 109 height 69
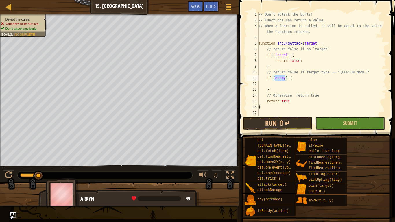
click at [278, 78] on div "// Don't attack the burls! // Functions can return a value. // When a function …" at bounding box center [322, 64] width 129 height 104
type textarea "if (enemy.type == "burl") {"
click at [294, 126] on button "Run ⇧↵" at bounding box center [277, 123] width 69 height 13
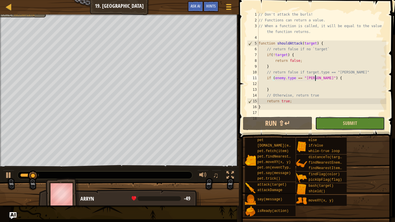
click at [359, 128] on button "Submit" at bounding box center [349, 123] width 69 height 13
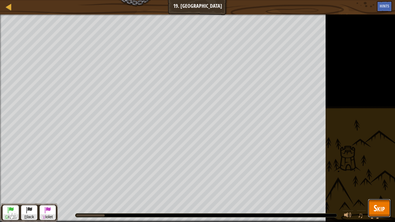
click at [390, 173] on button "Skip" at bounding box center [379, 208] width 23 height 19
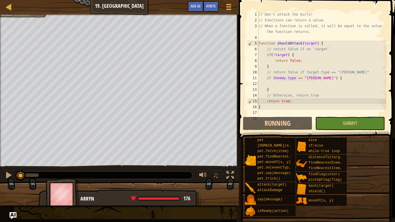
click at [381, 173] on div "pet pet.chase(enemy) pet.fetch(item) pet.findNearestByType(type) pet.moveXY(x, …" at bounding box center [318, 176] width 146 height 79
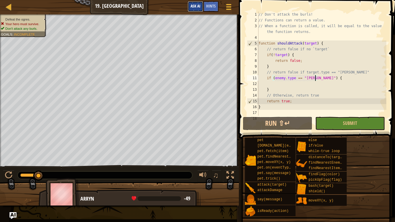
click at [191, 6] on span "Ask AI" at bounding box center [196, 5] width 10 height 5
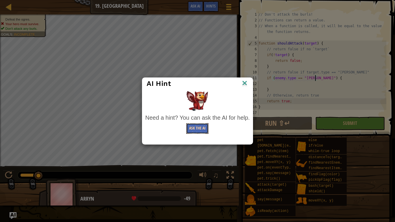
click at [199, 127] on button "Ask the AI" at bounding box center [197, 128] width 22 height 11
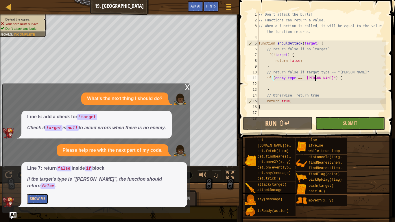
click at [40, 173] on button "Show Me" at bounding box center [37, 199] width 21 height 11
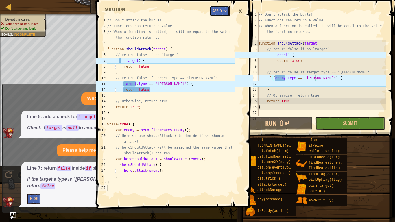
click at [225, 12] on button "Apply =>" at bounding box center [220, 11] width 20 height 11
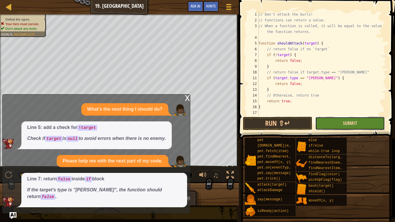
click at [346, 125] on span "Submit" at bounding box center [350, 123] width 14 height 6
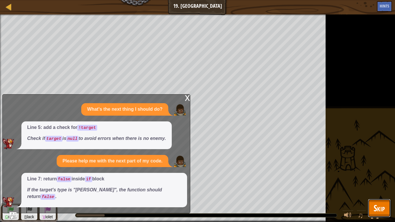
click at [380, 173] on span "Skip" at bounding box center [379, 208] width 11 height 12
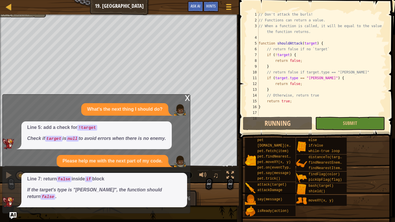
click at [188, 100] on div "x" at bounding box center [187, 98] width 5 height 6
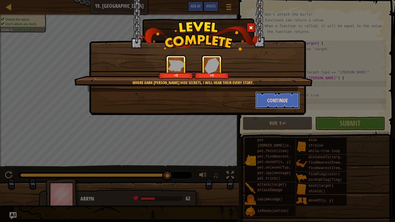
click at [278, 100] on button "Continue" at bounding box center [278, 100] width 45 height 17
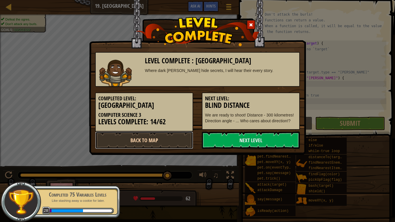
click at [167, 145] on link "Back to Map" at bounding box center [144, 140] width 98 height 17
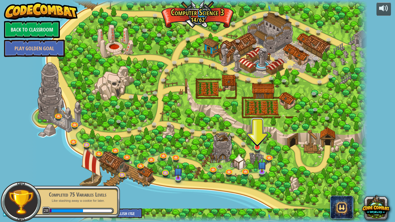
click at [258, 147] on img at bounding box center [257, 138] width 9 height 20
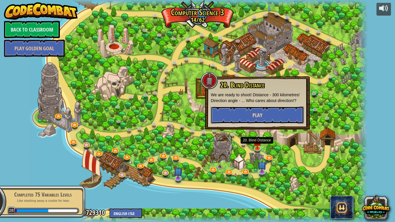
click at [294, 115] on button "Play" at bounding box center [257, 114] width 93 height 17
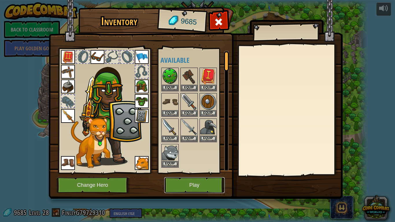
click at [210, 173] on button "Play" at bounding box center [194, 185] width 60 height 16
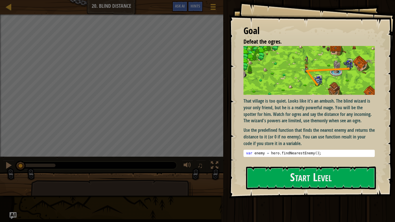
click at [342, 156] on pre "1 var enemy = hero . findNearestEnemy ( ) ; ההההההההההההההההההההההההההההההההההה…" at bounding box center [309, 153] width 131 height 7
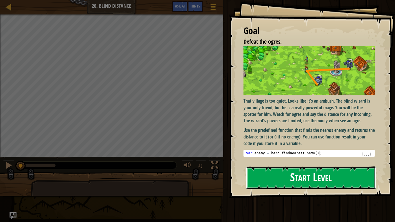
click at [343, 173] on button "Start Level" at bounding box center [311, 178] width 130 height 23
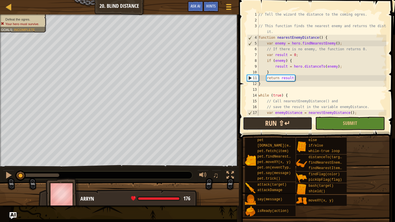
click at [283, 130] on button "Run ⇧↵" at bounding box center [277, 123] width 69 height 13
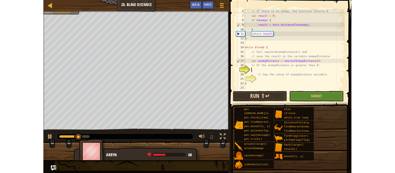
scroll to position [35, 0]
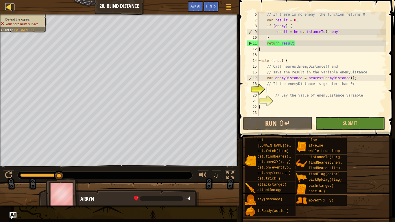
click at [8, 5] on div at bounding box center [8, 6] width 7 height 7
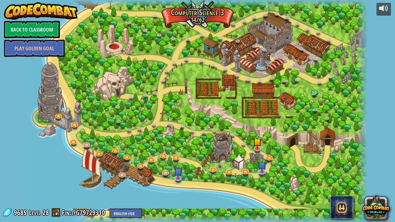
click at [161, 144] on div at bounding box center [198, 111] width 340 height 222
click at [176, 173] on img at bounding box center [178, 168] width 9 height 20
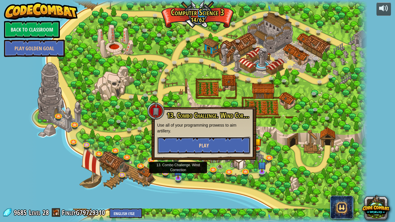
click at [174, 143] on button "Play" at bounding box center [203, 145] width 93 height 17
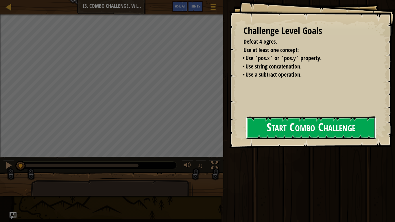
click at [317, 121] on button "Start Combo Challenge" at bounding box center [311, 128] width 130 height 23
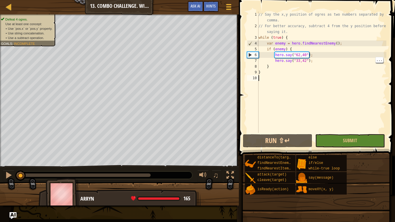
click at [317, 63] on div "// Say the x,y position of ogres as two numbers separated by a comma. // For be…" at bounding box center [322, 81] width 129 height 139
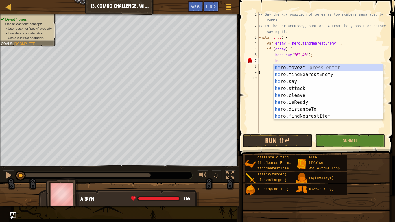
type textarea "h"
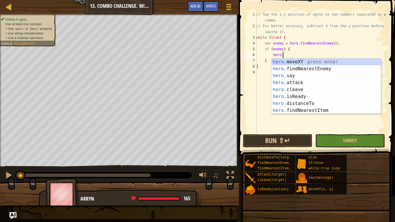
type textarea "h"
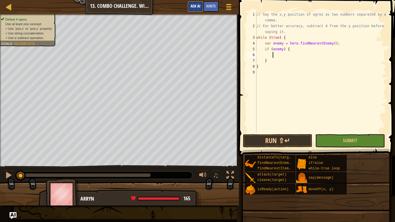
click at [200, 9] on span "Ask AI" at bounding box center [196, 5] width 10 height 5
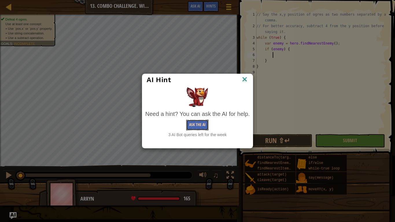
click at [195, 125] on button "Ask the AI" at bounding box center [197, 125] width 22 height 11
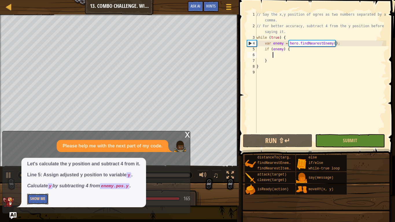
click at [36, 173] on button "Show Me" at bounding box center [37, 199] width 21 height 11
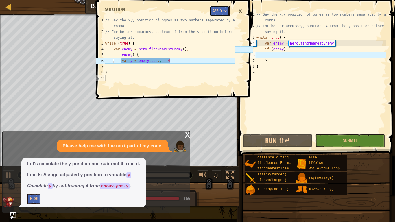
click at [220, 14] on button "Apply =>" at bounding box center [220, 11] width 20 height 11
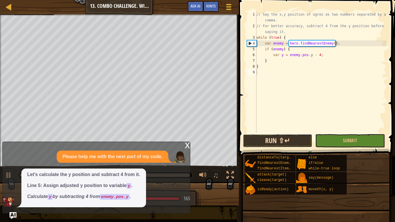
click at [301, 140] on button "Run ⇧↵" at bounding box center [277, 140] width 69 height 13
click at [183, 152] on img at bounding box center [180, 157] width 12 height 12
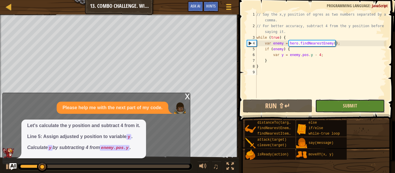
click at [352, 106] on span "Submit" at bounding box center [350, 106] width 14 height 6
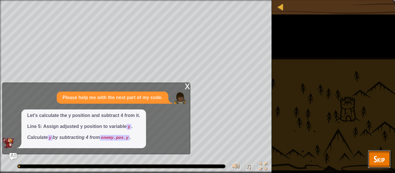
click at [376, 158] on span "Skip" at bounding box center [379, 159] width 11 height 12
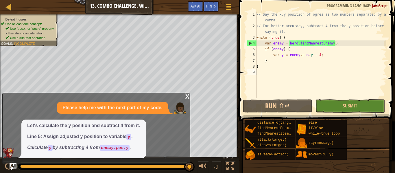
click at [184, 97] on div "x Please help me with the next part of my code. Let's calculate the y position …" at bounding box center [96, 129] width 188 height 72
click at [195, 14] on div "Game Menu Done Hints Ask AI" at bounding box center [210, 8] width 51 height 14
click at [192, 10] on button "Ask AI" at bounding box center [196, 6] width 16 height 11
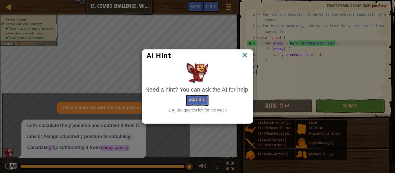
click at [247, 56] on img at bounding box center [245, 55] width 8 height 9
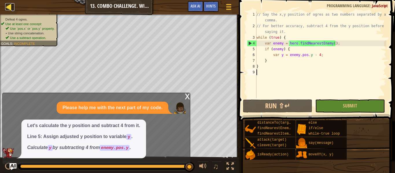
click at [10, 10] on div at bounding box center [8, 6] width 7 height 7
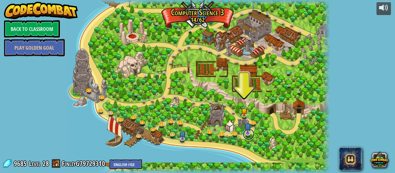
click at [249, 138] on link at bounding box center [249, 135] width 12 height 12
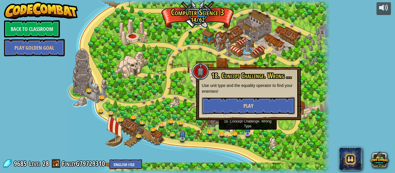
click at [270, 105] on button "Play" at bounding box center [248, 105] width 93 height 17
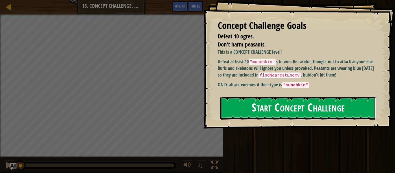
click at [284, 97] on button "Start Concept Challenge" at bounding box center [298, 108] width 156 height 23
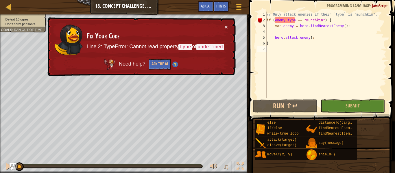
click at [376, 16] on div "// Only attack enemies if their `type` is "munchkin". if ( enemy . type == "mun…" at bounding box center [326, 61] width 121 height 98
type textarea "// Only attack enemies if their `type` is "munchkin"."
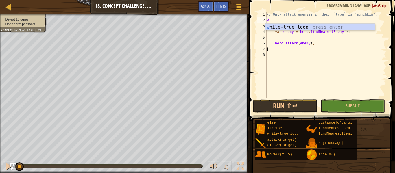
scroll to position [3, 0]
type textarea "while"
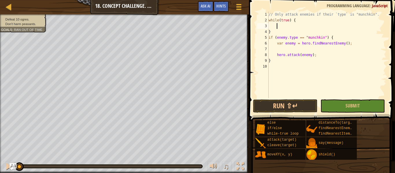
scroll to position [3, 1]
type textarea "}"
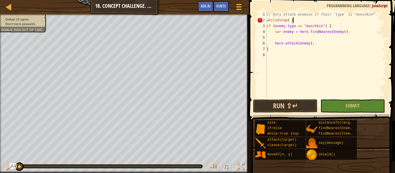
click at [329, 48] on div "// Only attack enemies if their `type` is "munchkin". while ( true ) { if ( ene…" at bounding box center [326, 61] width 121 height 98
type textarea "}"
type textarea "hero.attack(enemy);"
click at [297, 18] on div "// Only attack enemies if their `type` is "munchkin". while ( true ) { if ( ene…" at bounding box center [326, 61] width 121 height 98
type textarea "while(true) {"
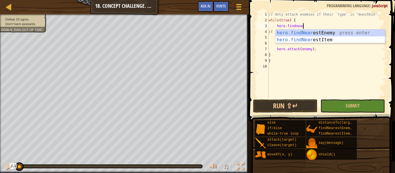
scroll to position [3, 5]
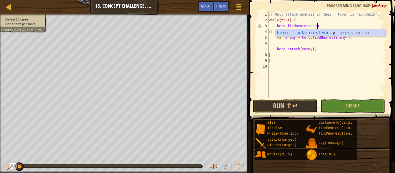
type textarea "hero.findnearestenemy"
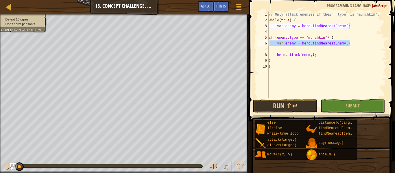
drag, startPoint x: 354, startPoint y: 43, endPoint x: 258, endPoint y: 44, distance: 95.8
click at [258, 44] on div "1 2 3 4 5 6 7 8 9 10 11 // Only attack enemies if their `type` is "munchkin". w…" at bounding box center [321, 55] width 131 height 87
type textarea "var enemy = hero.findNearestEnemy();"
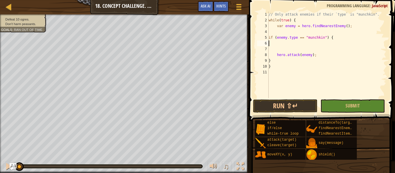
scroll to position [3, 0]
type textarea "if (enemy.type == "munchkin") {"
click at [295, 53] on div "// Only attack enemies if their `type` is "munchkin". while ( true ) { var enem…" at bounding box center [326, 61] width 121 height 98
click at [300, 49] on div "// Only attack enemies if their `type` is "munchkin". while ( true ) { var enem…" at bounding box center [326, 61] width 121 height 98
type textarea "}"
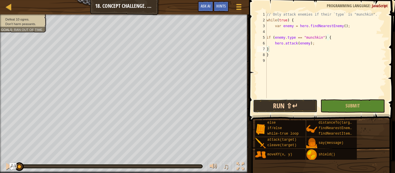
click at [281, 109] on button "Run ⇧↵" at bounding box center [285, 106] width 65 height 13
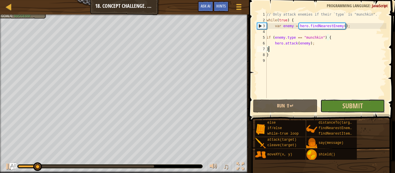
click at [383, 102] on button "Submit" at bounding box center [353, 106] width 65 height 13
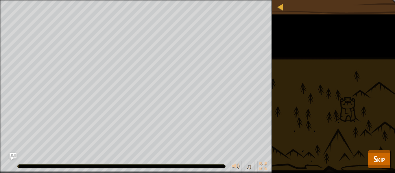
click at [355, 103] on div "Defeat 10 ogres. Don't harm peasants. Goals : Running... ♫ Arryn 218 x: 40 y: 3…" at bounding box center [197, 86] width 395 height 173
click at [374, 155] on span "Skip" at bounding box center [379, 159] width 11 height 12
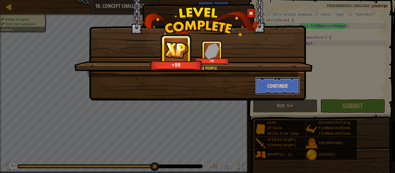
click at [279, 86] on button "Continue" at bounding box center [278, 85] width 45 height 17
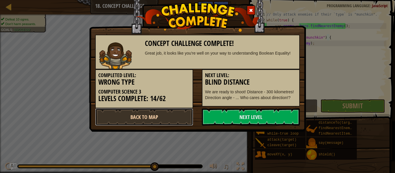
click at [160, 120] on link "Back to Map" at bounding box center [144, 117] width 98 height 17
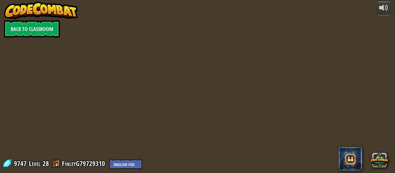
click at [173, 115] on div "powered by Back to Classroom 9747 Level 28 FinleyG79729310 English (US) English…" at bounding box center [197, 86] width 395 height 173
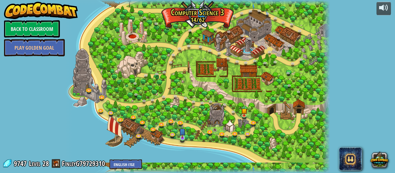
click at [182, 137] on img at bounding box center [182, 132] width 6 height 14
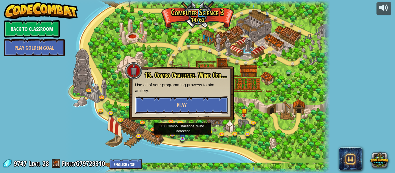
click at [203, 106] on button "Play" at bounding box center [181, 105] width 93 height 17
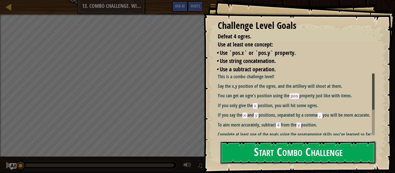
click at [354, 146] on button "Start Combo Challenge" at bounding box center [298, 153] width 156 height 23
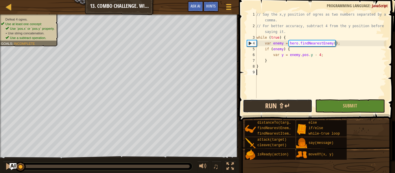
click at [289, 102] on button "Run ⇧↵" at bounding box center [277, 106] width 69 height 13
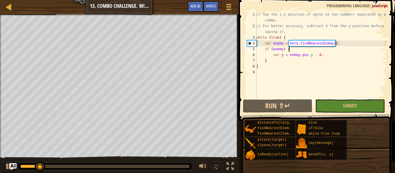
click at [297, 48] on div "// Say the x,y position of ogres as two numbers separated by a comma. // For be…" at bounding box center [321, 64] width 131 height 104
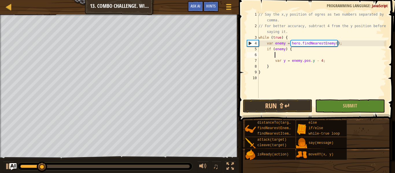
type textarea "if (enemy) {x"
click at [335, 63] on div "// Say the x,y position of ogres as two numbers separated by a comma. // For be…" at bounding box center [322, 64] width 129 height 104
type textarea "var y = enemy.pos.y"
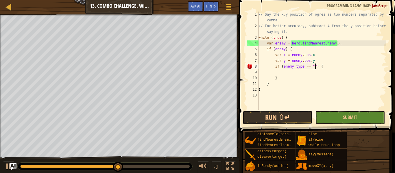
scroll to position [3, 8]
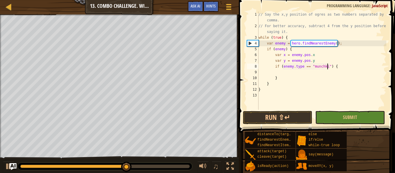
type textarea "if (enemy.type == "munchkin") {"
click at [207, 8] on span "Hints" at bounding box center [211, 5] width 10 height 5
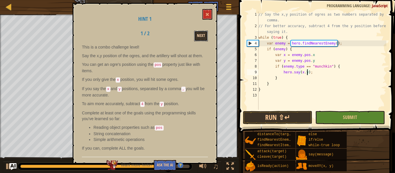
click at [197, 39] on button "Next" at bounding box center [201, 36] width 14 height 11
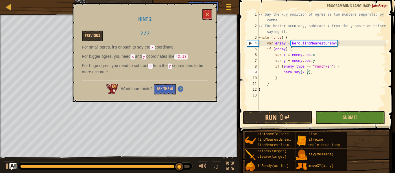
click at [306, 72] on div "// Say the x,y position of ogres as two numbers separated by a comma. // For be…" at bounding box center [322, 70] width 129 height 116
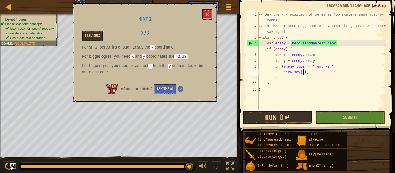
type textarea "}"
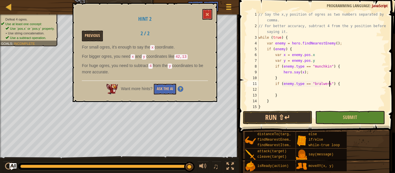
scroll to position [3, 10]
type textarea "if (enemy.type == "bralwer") {"
type textarea "}"
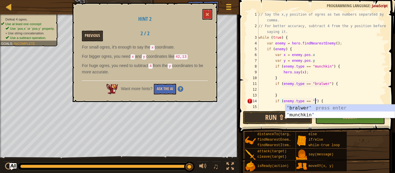
scroll to position [3, 8]
type textarea "if (enemy.type == "") {"
click at [211, 9] on button at bounding box center [208, 14] width 10 height 11
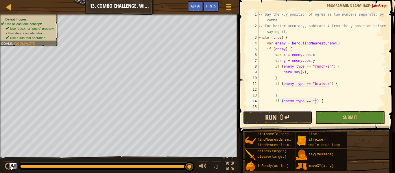
click at [276, 121] on button "Run ⇧↵" at bounding box center [277, 117] width 69 height 13
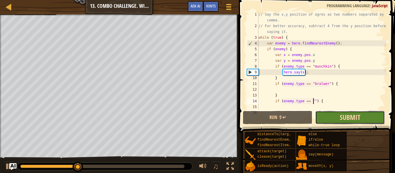
click at [359, 118] on span "Submit" at bounding box center [350, 117] width 21 height 9
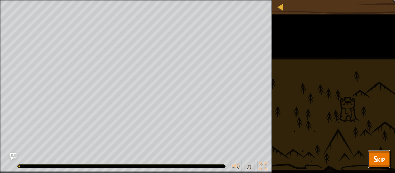
click at [380, 157] on span "Skip" at bounding box center [379, 159] width 11 height 12
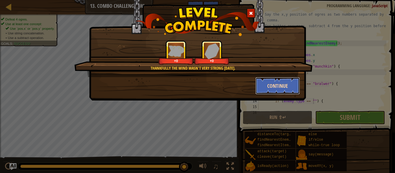
click at [285, 90] on button "Continue" at bounding box center [278, 85] width 45 height 17
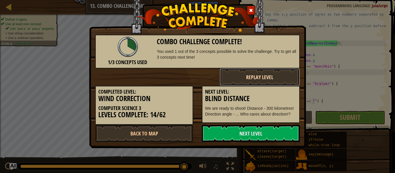
click at [286, 85] on button "Replay Level" at bounding box center [260, 77] width 80 height 17
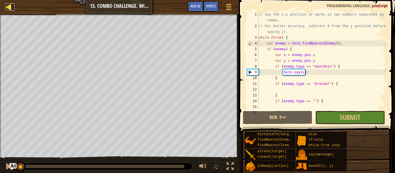
click at [11, 8] on div at bounding box center [8, 6] width 7 height 7
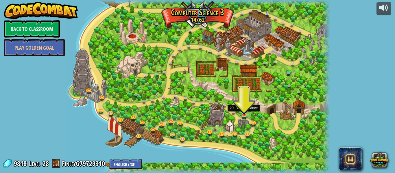
click at [244, 114] on img at bounding box center [244, 109] width 6 height 14
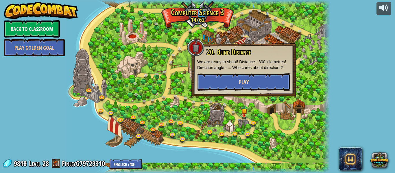
click at [224, 86] on button "Play" at bounding box center [243, 81] width 93 height 17
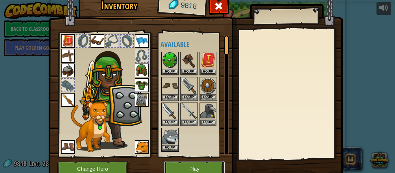
click at [207, 172] on button "Play" at bounding box center [194, 169] width 60 height 16
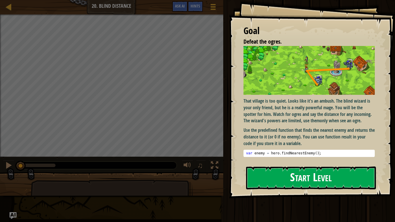
type textarea "var enemy = hero.findNearestEnemy();"
click at [264, 151] on div "var enemy = hero . findNearestEnemy ( ) ;" at bounding box center [309, 157] width 128 height 13
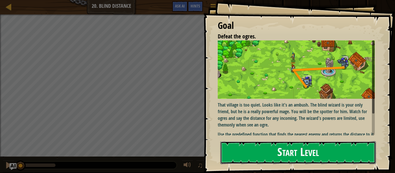
click at [285, 150] on button "Start Level" at bounding box center [298, 153] width 156 height 23
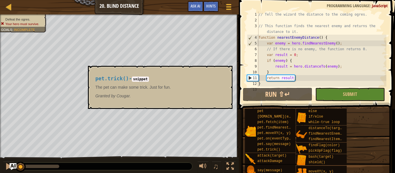
scroll to position [64, 0]
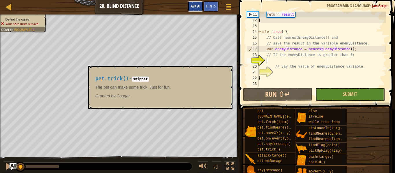
click at [196, 6] on span "Ask AI" at bounding box center [196, 5] width 10 height 5
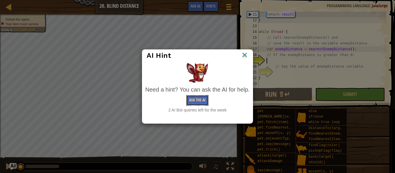
click at [204, 101] on button "Ask the AI" at bounding box center [197, 100] width 22 height 11
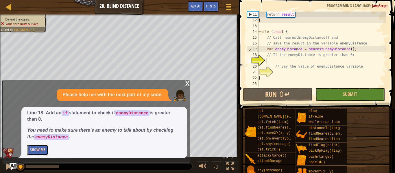
click at [30, 150] on button "Show Me" at bounding box center [37, 150] width 21 height 11
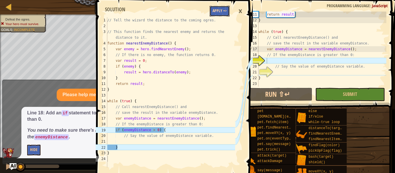
click at [218, 16] on button "Apply =>" at bounding box center [220, 11] width 20 height 11
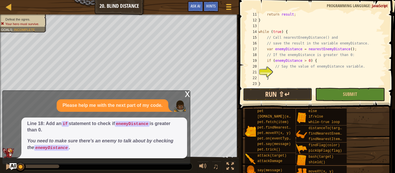
click at [298, 91] on button "Run ⇧↵" at bounding box center [277, 94] width 69 height 13
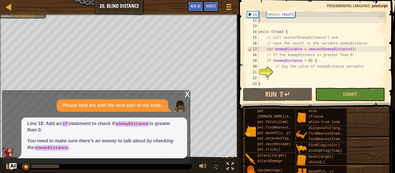
click at [185, 92] on div "x" at bounding box center [187, 94] width 5 height 6
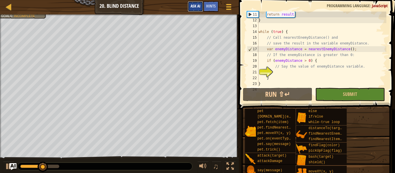
click at [193, 8] on span "Ask AI" at bounding box center [196, 5] width 10 height 5
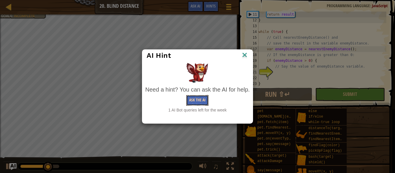
click at [192, 96] on button "Ask the AI" at bounding box center [197, 100] width 22 height 11
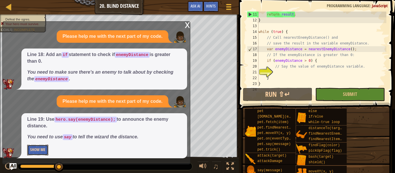
click at [37, 150] on button "Show Me" at bounding box center [37, 150] width 21 height 11
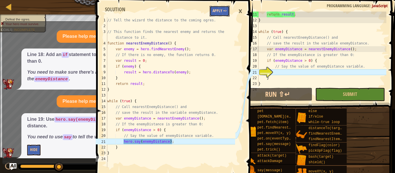
click at [225, 9] on button "Apply =>" at bounding box center [220, 11] width 20 height 11
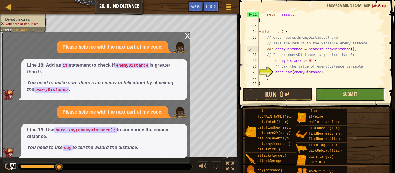
click at [344, 93] on span "Submit" at bounding box center [350, 94] width 14 height 6
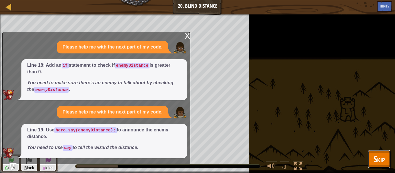
click at [374, 154] on span "Skip" at bounding box center [379, 159] width 11 height 12
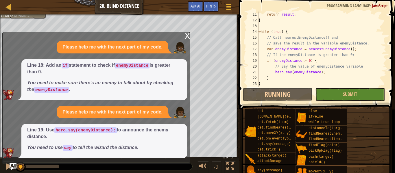
click at [188, 38] on div "x" at bounding box center [187, 35] width 5 height 6
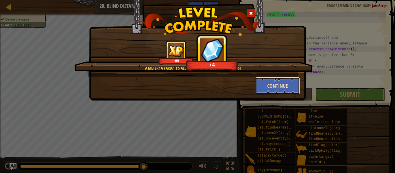
click at [279, 92] on button "Continue" at bounding box center [278, 85] width 45 height 17
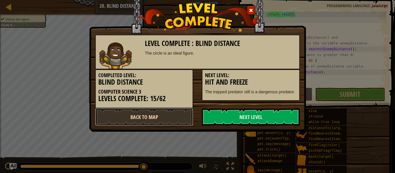
click at [120, 120] on link "Back to Map" at bounding box center [144, 117] width 98 height 17
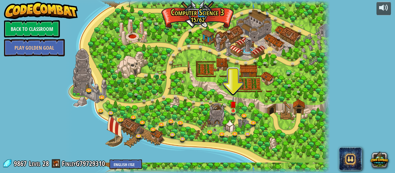
click at [234, 110] on img at bounding box center [233, 105] width 6 height 14
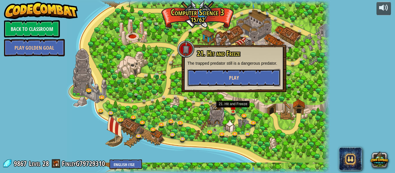
click at [255, 85] on button "Play" at bounding box center [234, 77] width 93 height 17
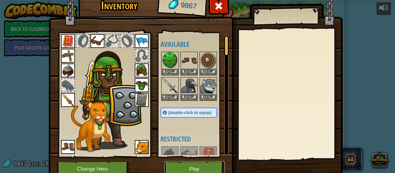
click at [204, 167] on button "Play" at bounding box center [194, 169] width 60 height 16
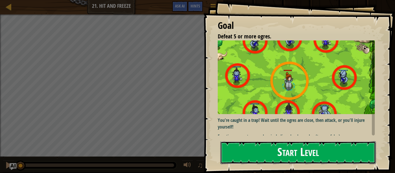
click at [334, 159] on button "Start Level" at bounding box center [298, 153] width 156 height 23
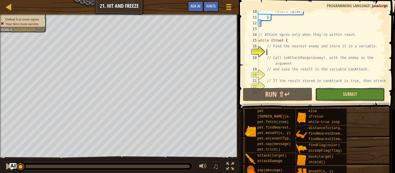
click at [347, 95] on span "Submit" at bounding box center [350, 94] width 14 height 6
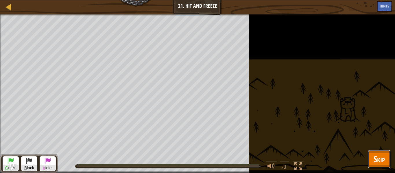
click at [377, 160] on span "Skip" at bounding box center [379, 159] width 11 height 12
